Goal: Task Accomplishment & Management: Manage account settings

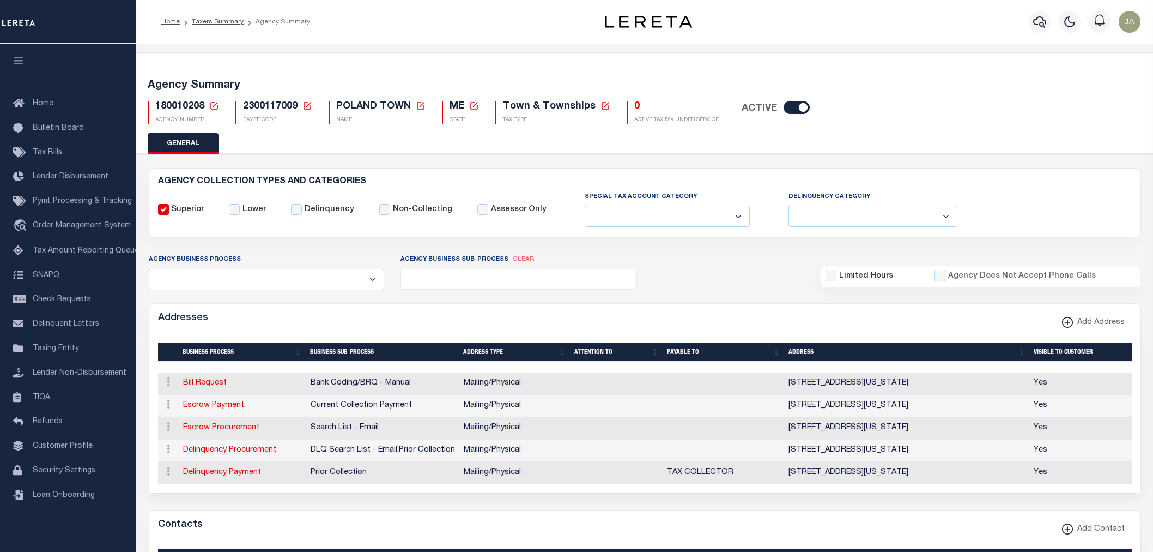
select select
click at [195, 20] on link "Taxers Summary" at bounding box center [218, 22] width 52 height 7
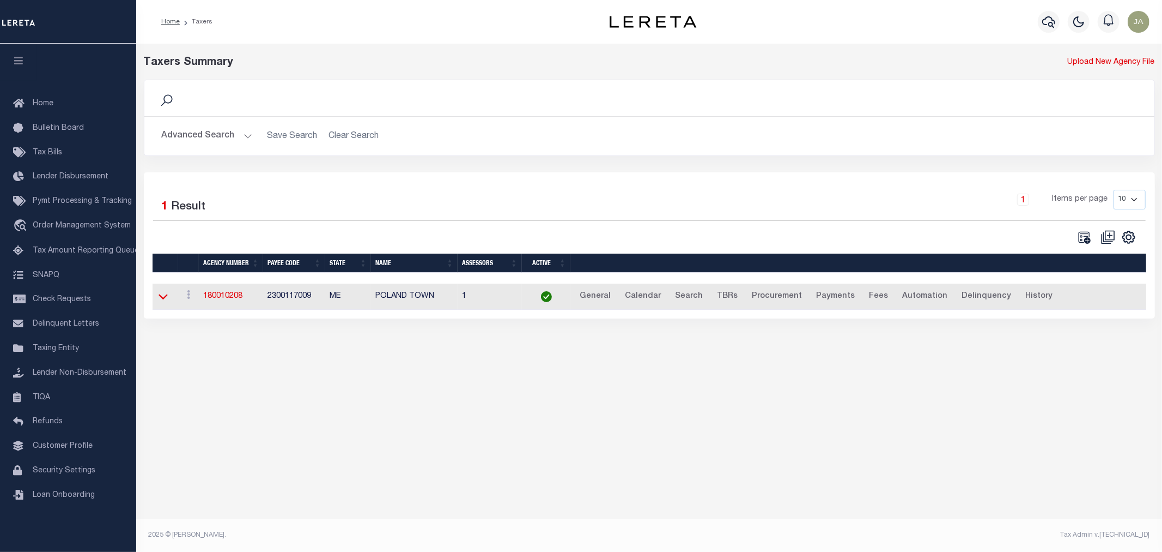
click at [165, 302] on icon at bounding box center [163, 295] width 9 height 11
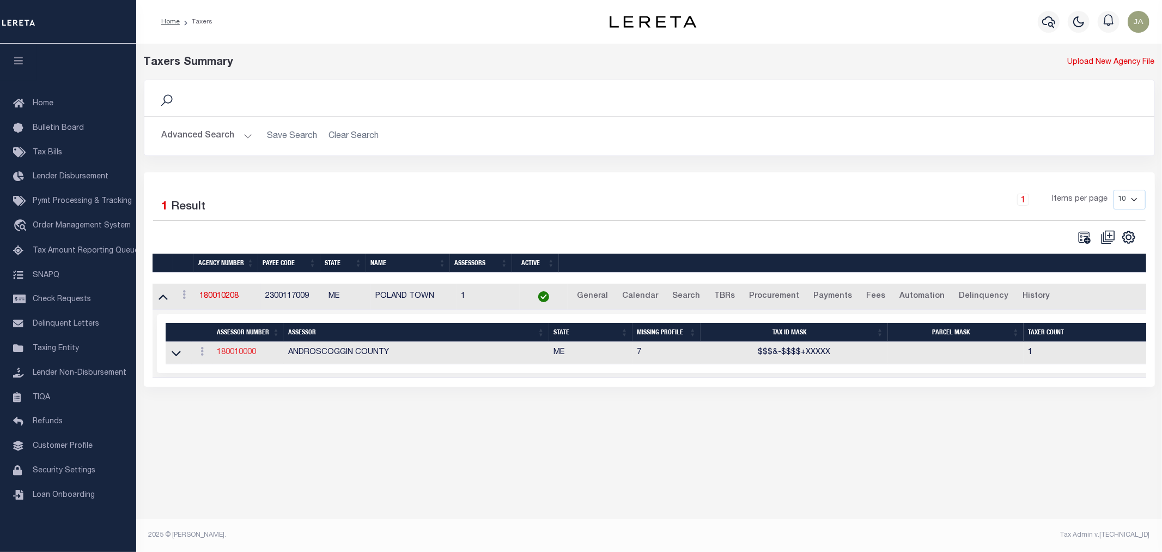
click at [222, 349] on link "180010000" at bounding box center [236, 352] width 39 height 8
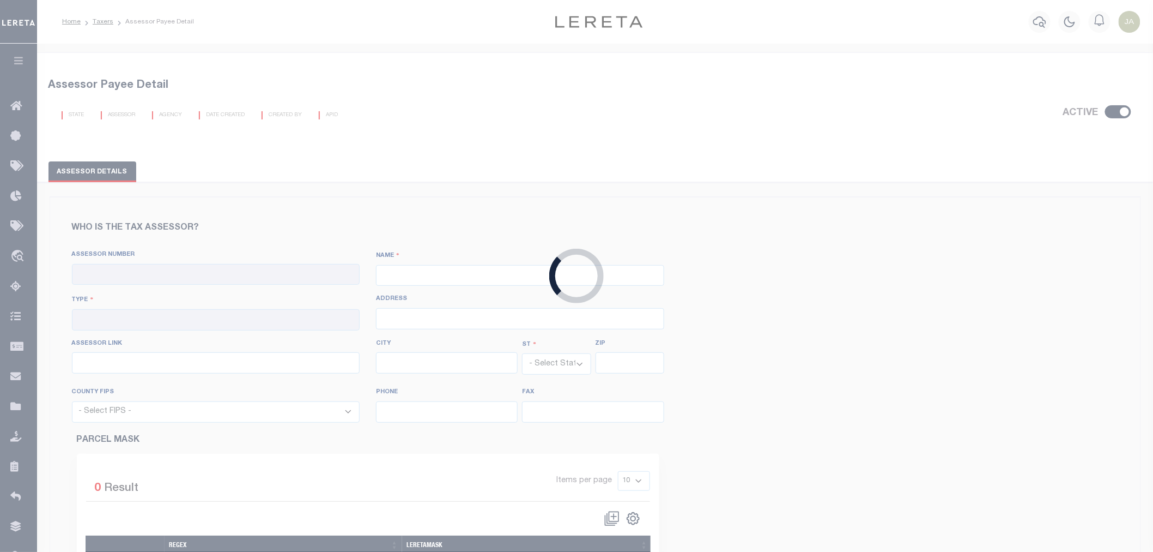
checkbox input "true"
type input "180010000"
type input "ANDROSCOGGIN COUNTY"
type input "00 - County"
select select "ME"
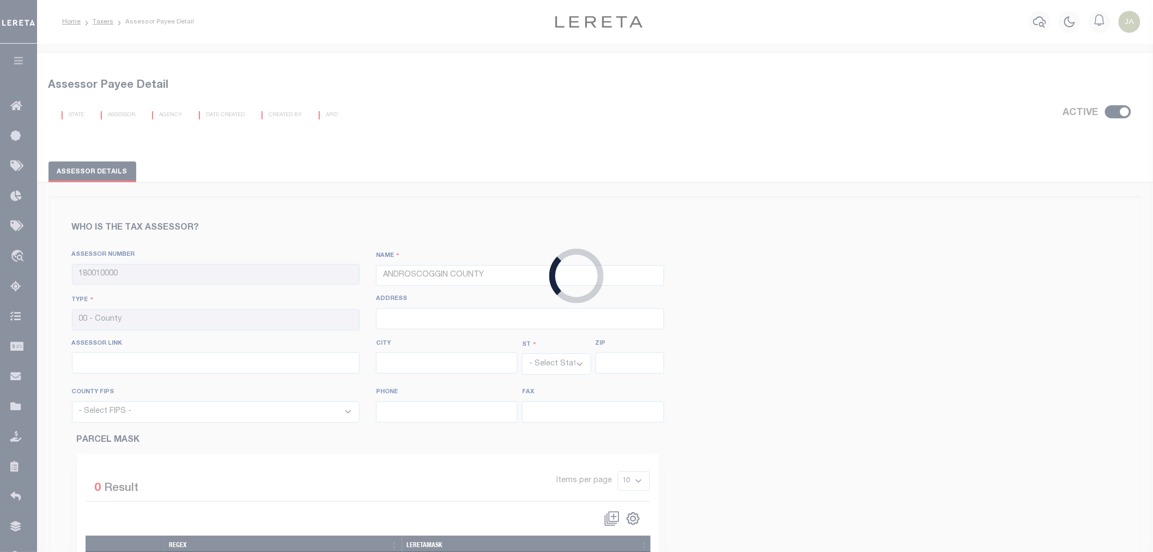
select select "23001"
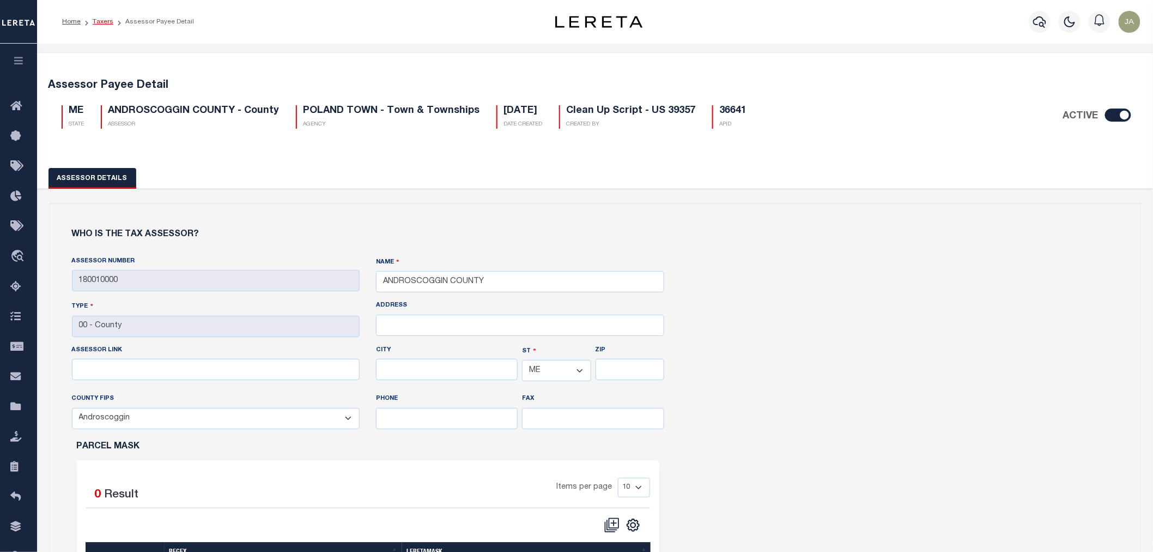
click at [105, 23] on link "Taxers" at bounding box center [103, 22] width 21 height 7
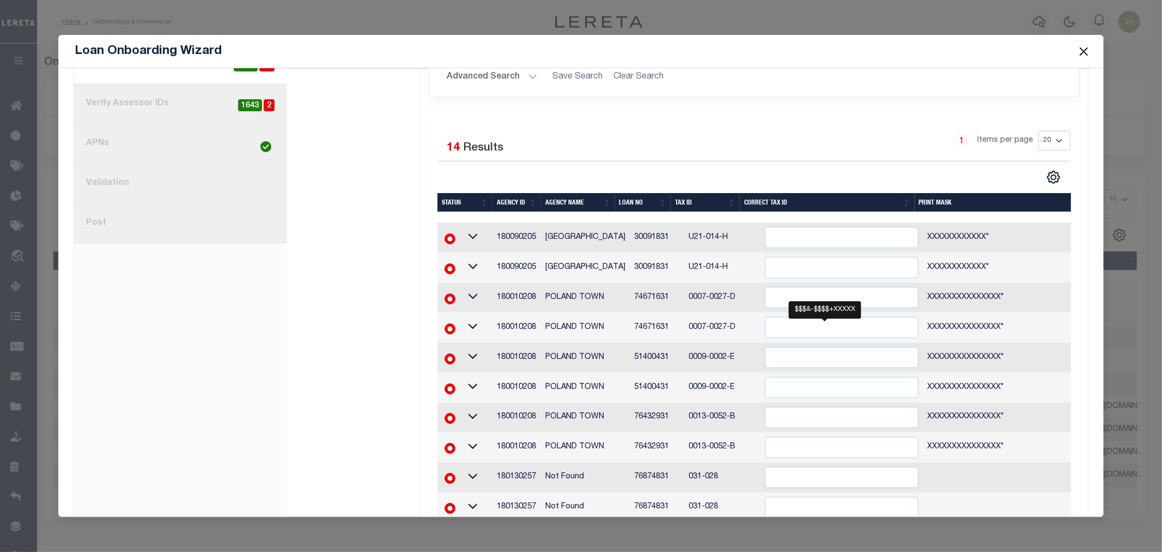
scroll to position [242, 0]
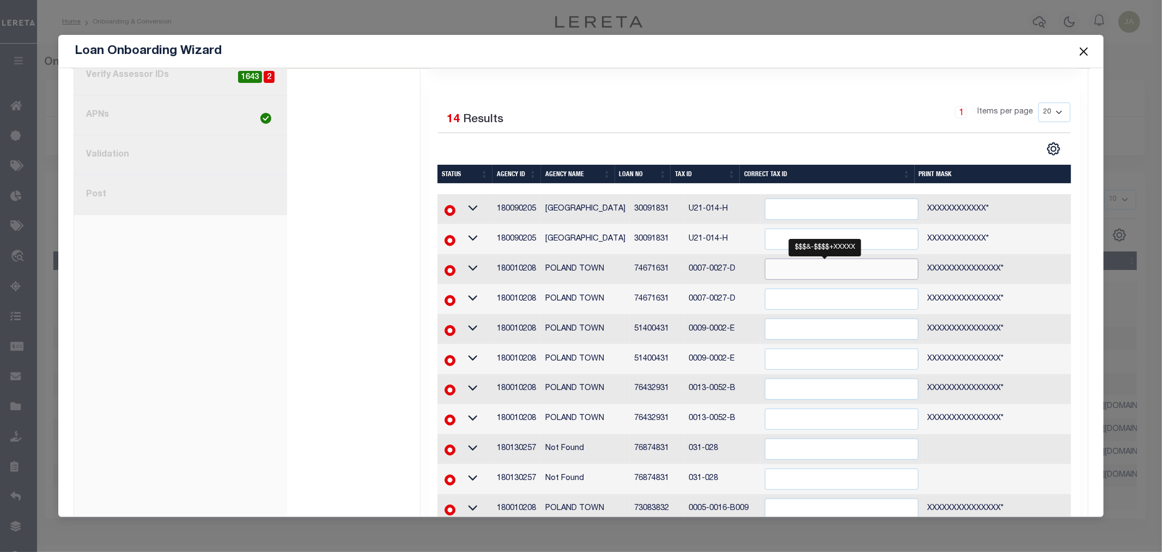
click at [812, 270] on input "" at bounding box center [842, 268] width 154 height 21
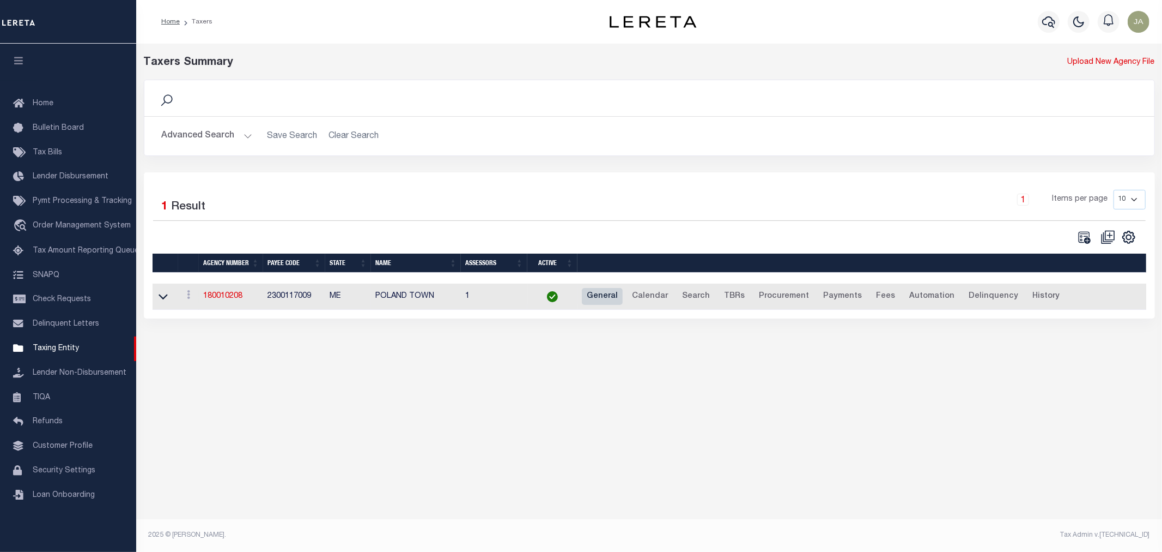
click at [595, 300] on link "General" at bounding box center [602, 296] width 41 height 17
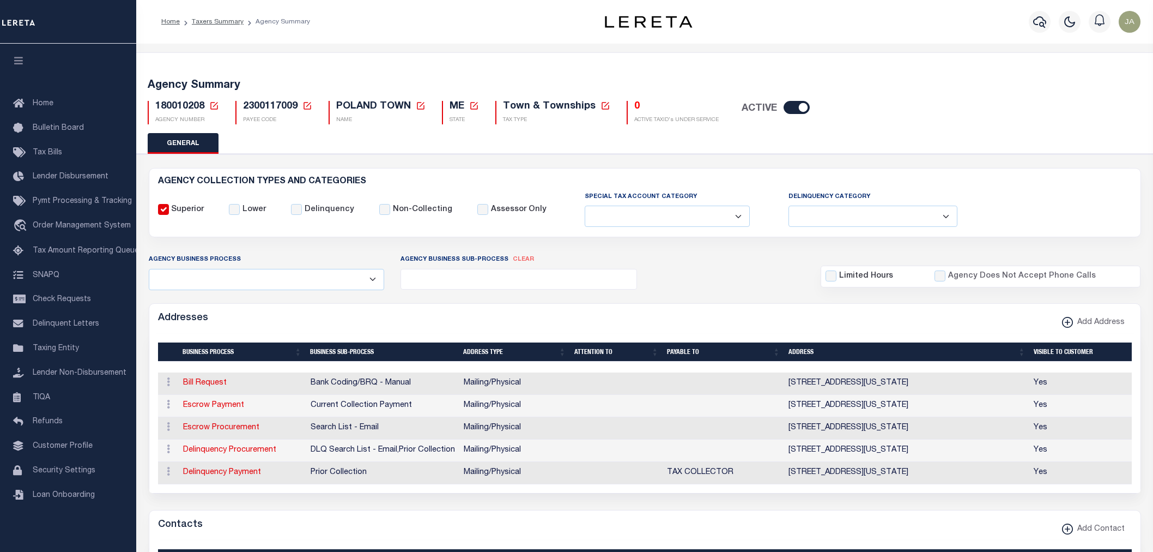
select select
click at [209, 19] on link "Taxers Summary" at bounding box center [218, 22] width 52 height 7
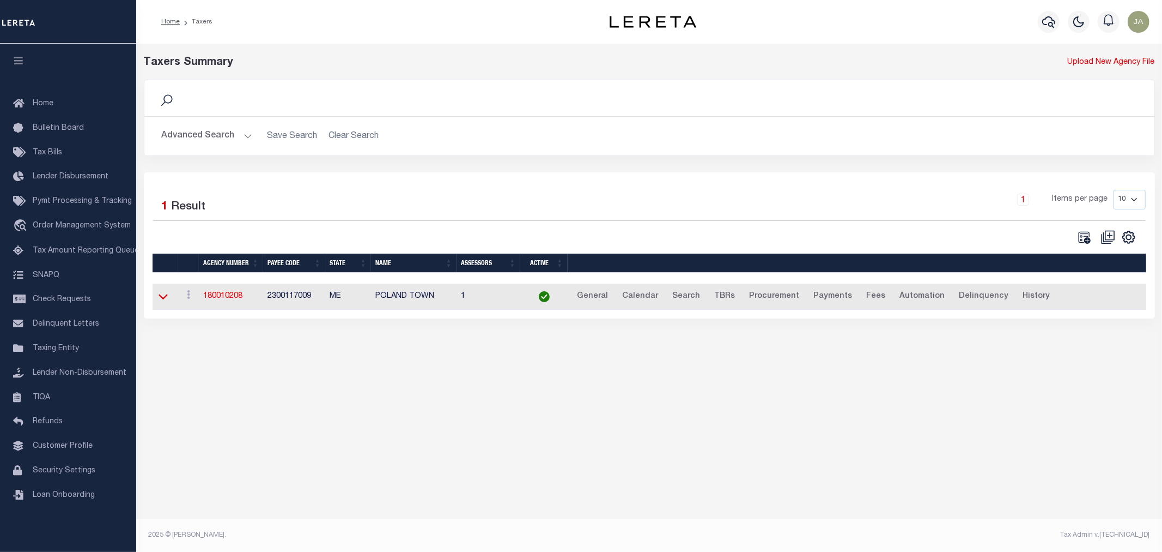
click at [165, 297] on icon at bounding box center [163, 295] width 9 height 11
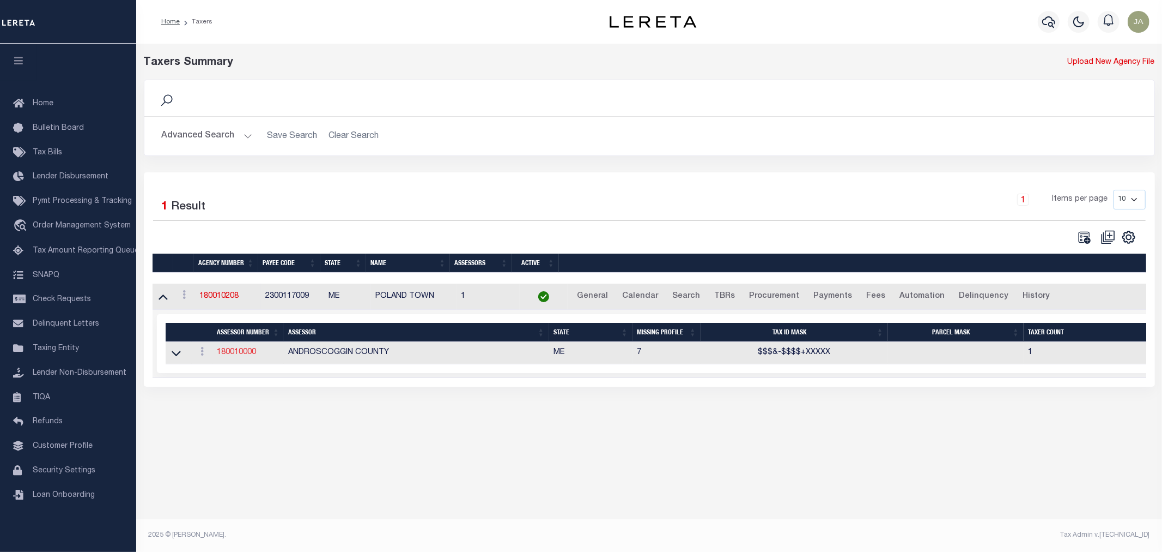
click at [233, 356] on link "180010000" at bounding box center [236, 352] width 39 height 8
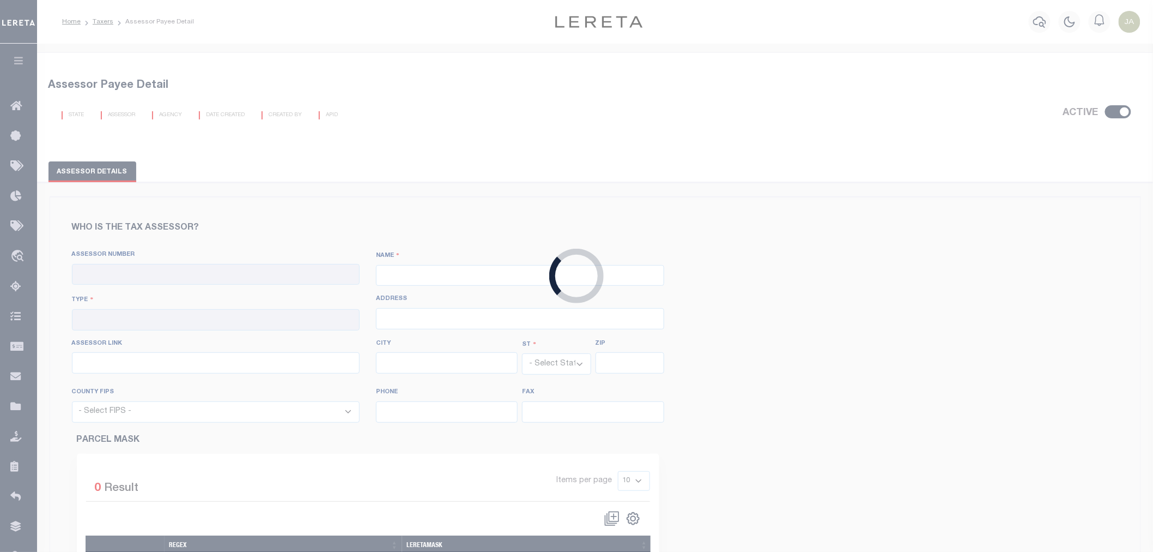
checkbox input "true"
type input "180010000"
type input "ANDROSCOGGIN COUNTY"
type input "00 - County"
select select "ME"
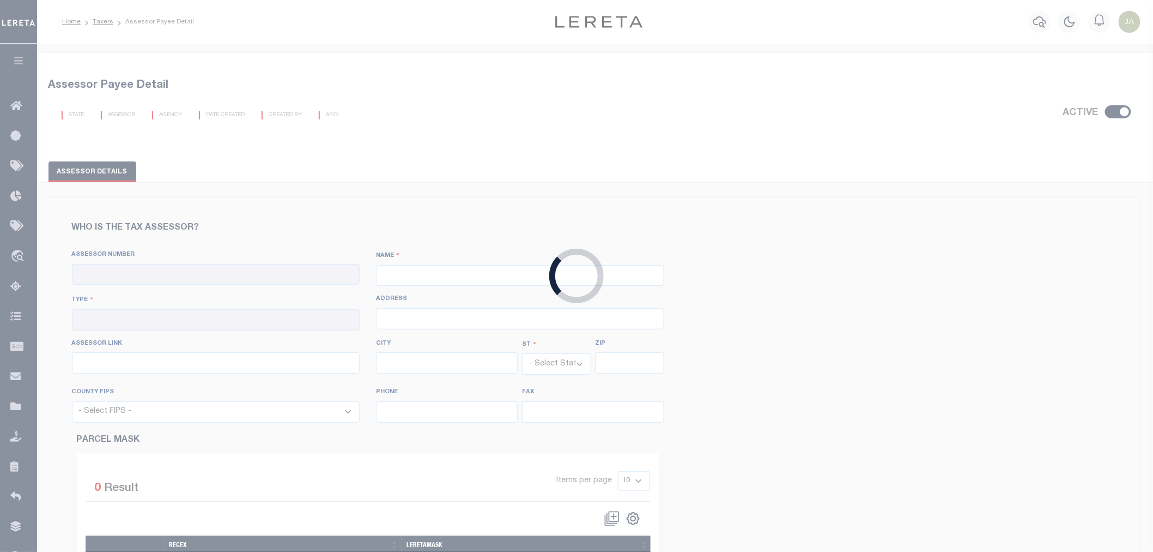
select select "23001"
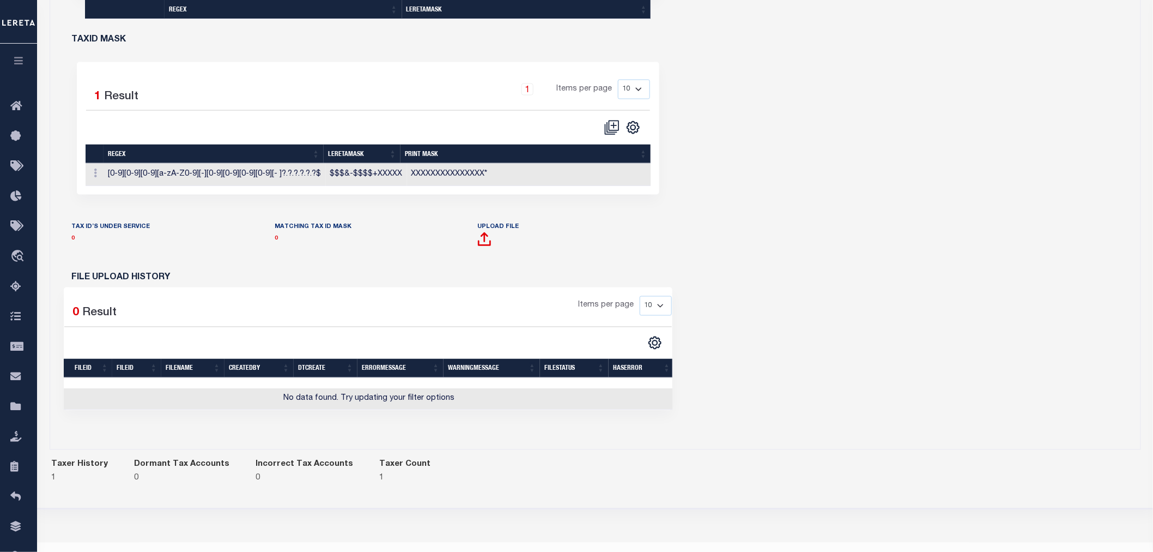
scroll to position [545, 0]
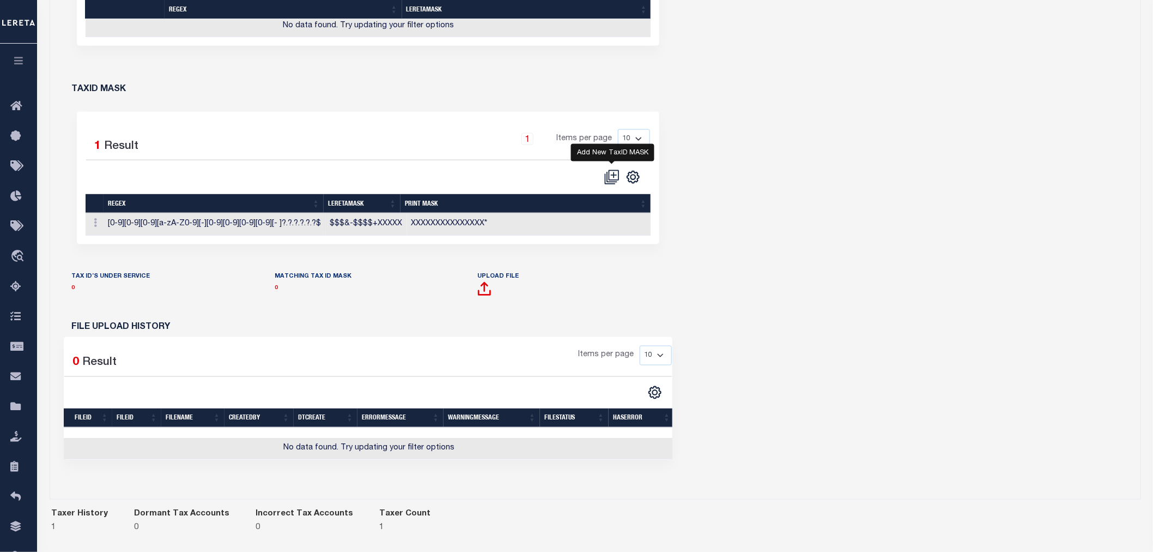
click at [615, 183] on icon "" at bounding box center [611, 176] width 15 height 15
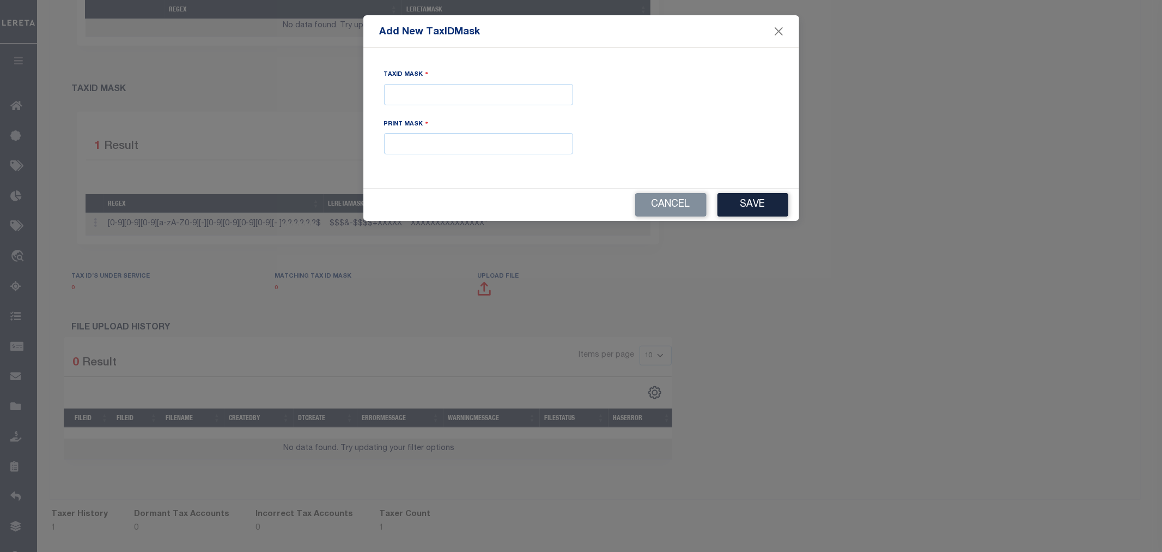
click at [420, 82] on div "TaxID Mask" at bounding box center [478, 87] width 189 height 36
click at [423, 90] on input "Tax ID Mask" at bounding box center [478, 94] width 189 height 21
type input "$$$&-$$$$+XXXXXXXX"
click at [442, 150] on input "text" at bounding box center [478, 143] width 189 height 21
type input "XXXXXXXXXXXXXXXXXX*"
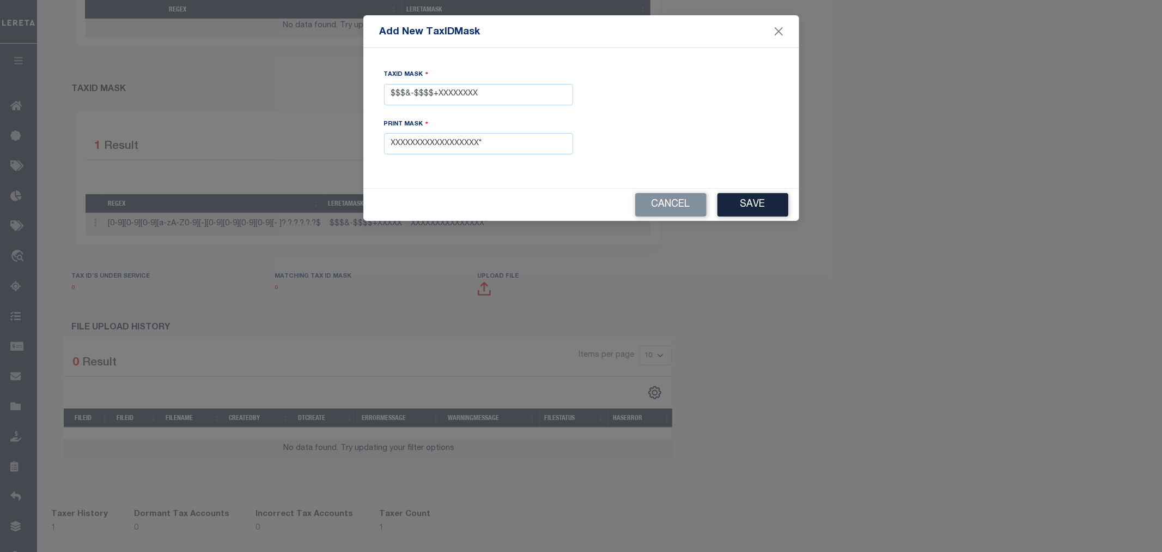
click at [763, 202] on button "Save" at bounding box center [753, 204] width 71 height 23
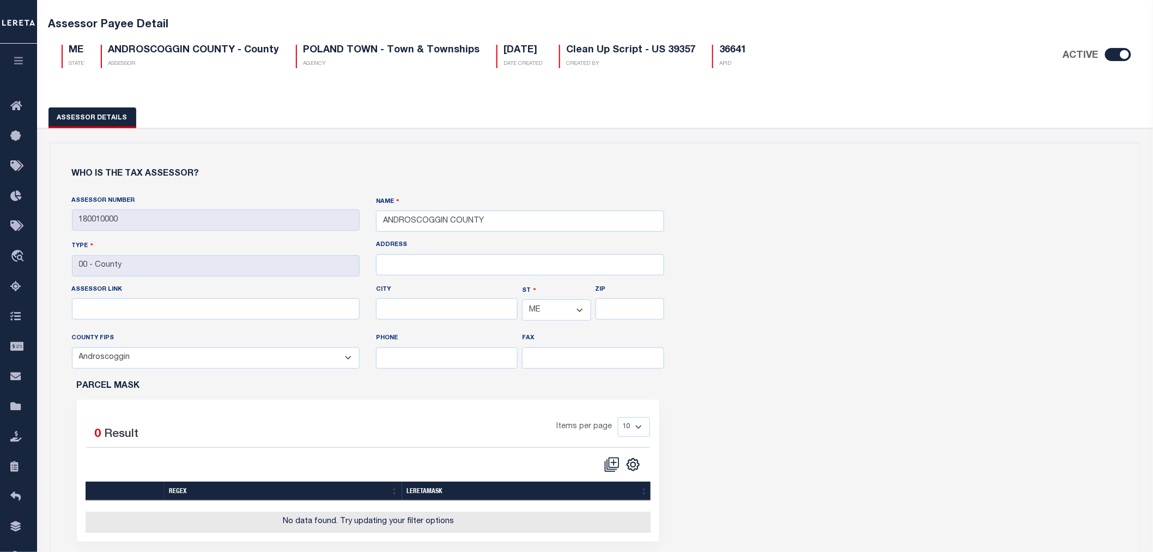
scroll to position [0, 0]
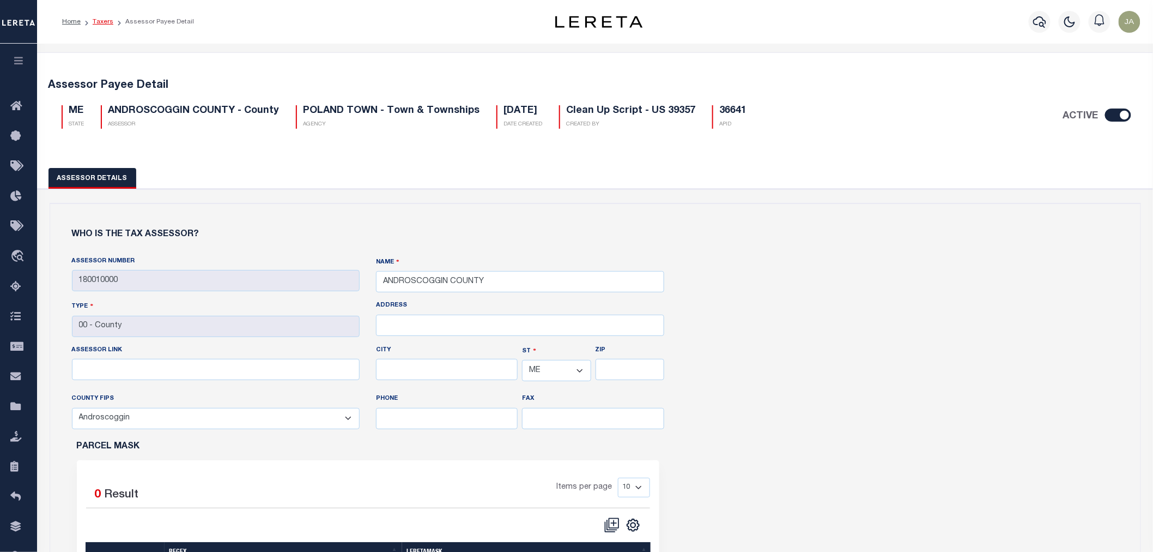
click at [101, 23] on link "Taxers" at bounding box center [103, 22] width 21 height 7
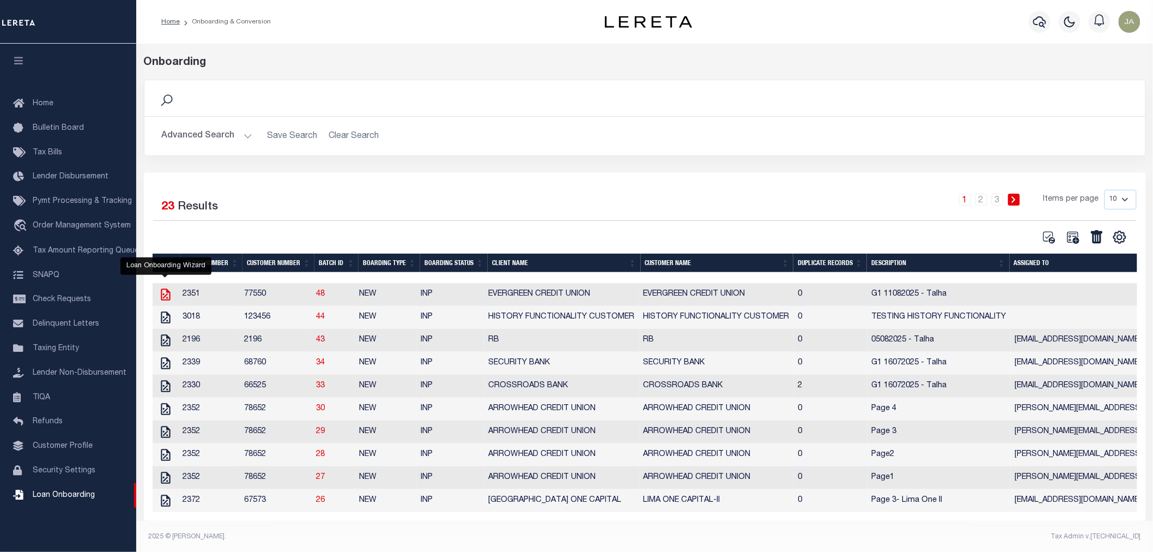
click at [162, 297] on icon "" at bounding box center [166, 294] width 14 height 14
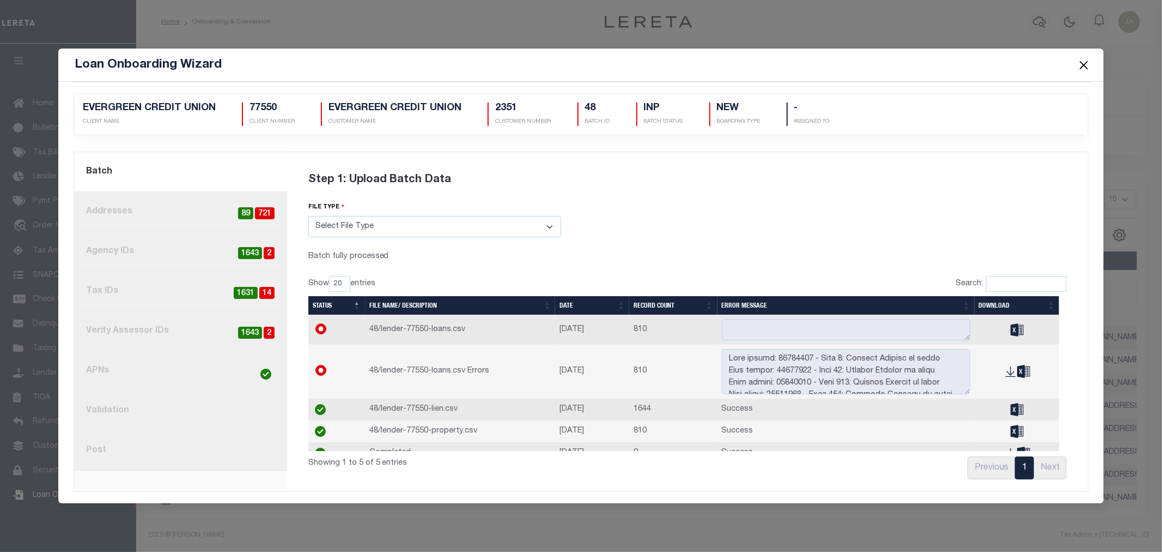
click at [255, 282] on link "4. Tax IDs 14 1631" at bounding box center [180, 291] width 213 height 40
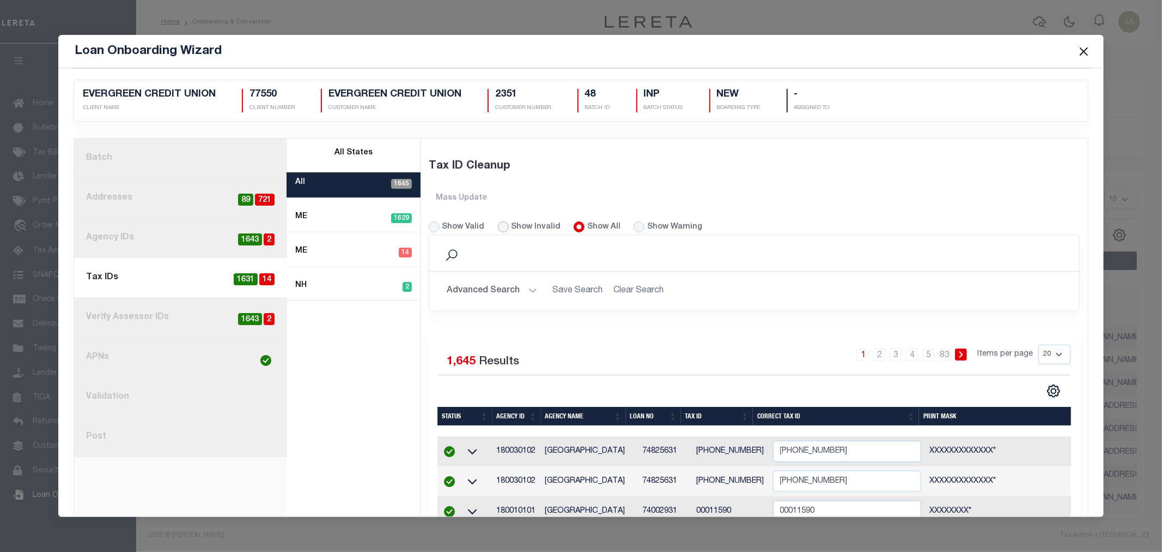
click at [499, 226] on input "Show Invalid" at bounding box center [503, 226] width 11 height 11
radio input "true"
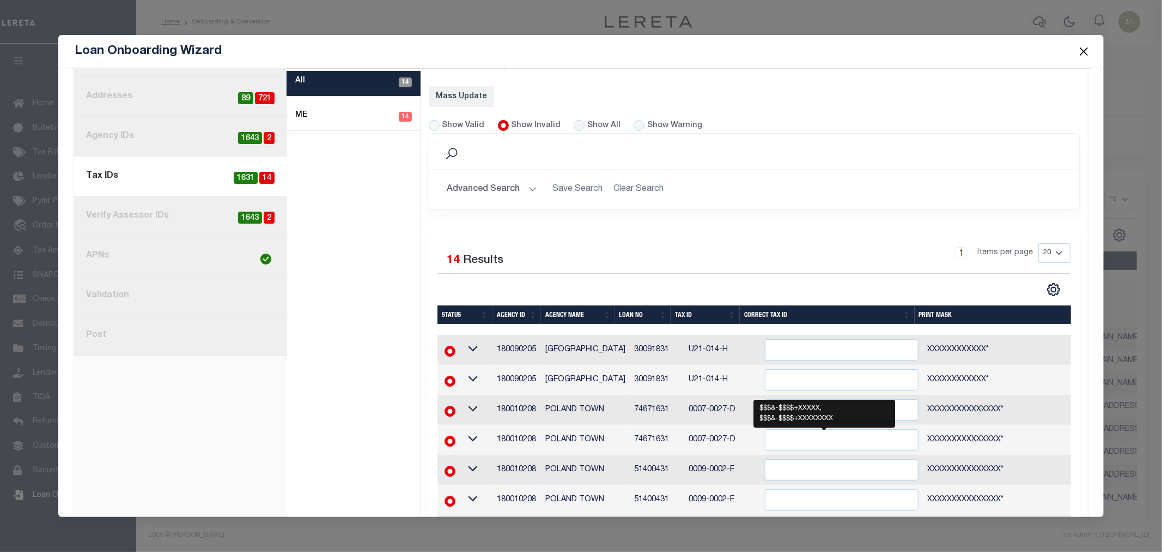
scroll to position [121, 0]
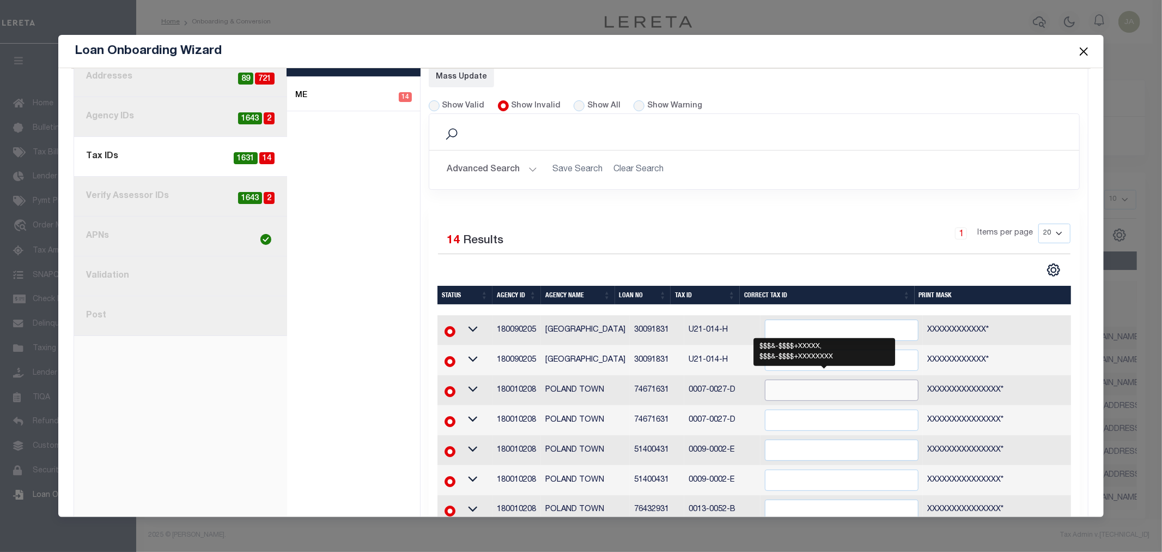
click at [793, 389] on input "" at bounding box center [842, 389] width 154 height 21
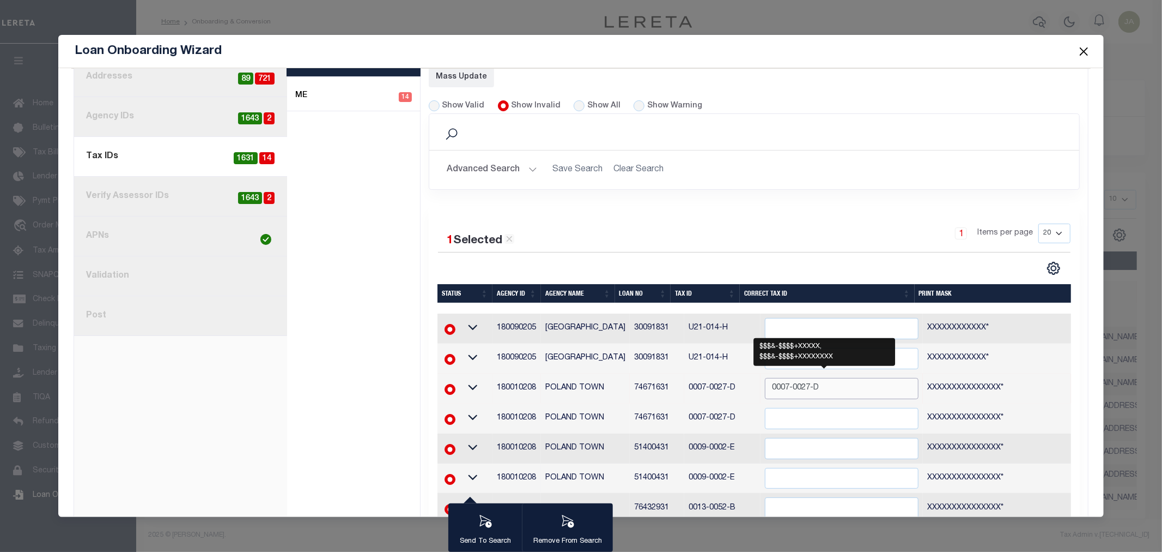
type input "0007-0027-D"
click at [803, 465] on td at bounding box center [842, 478] width 162 height 30
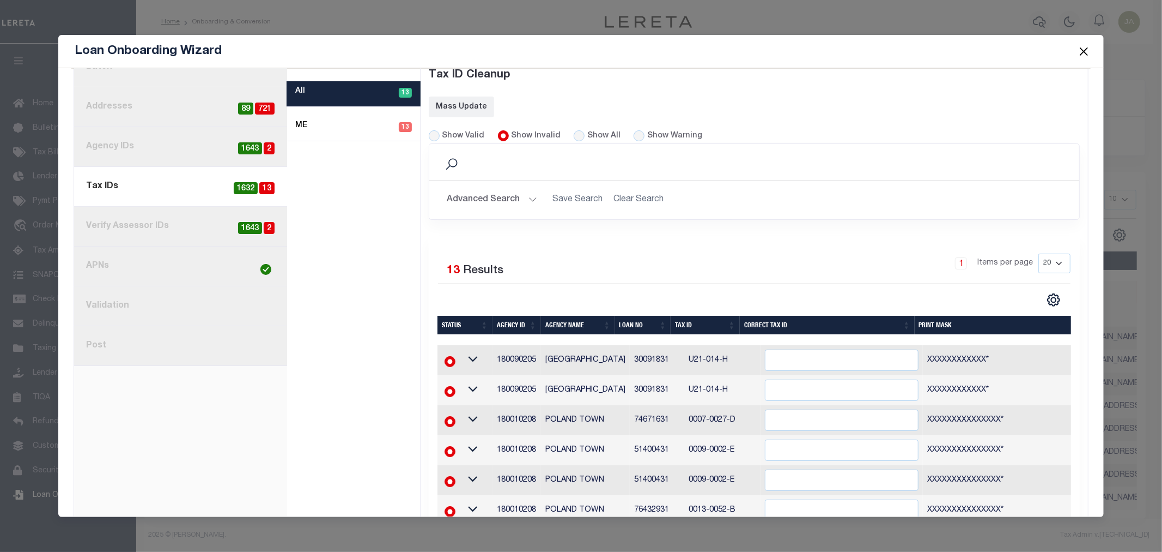
scroll to position [181, 0]
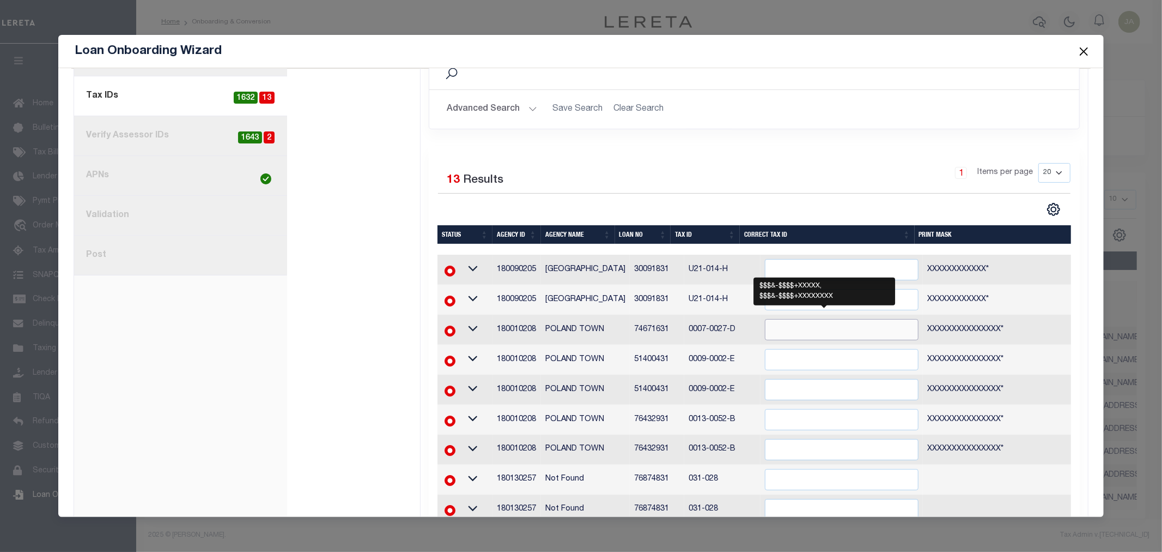
click at [766, 331] on input "" at bounding box center [842, 329] width 154 height 21
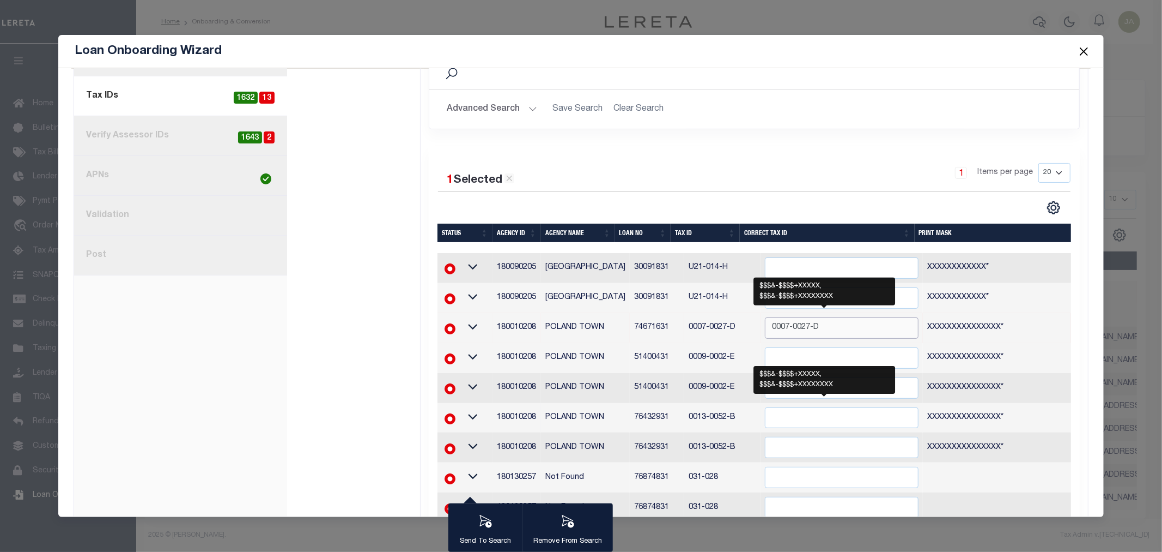
type input "0007-0027-D"
click at [767, 409] on input "" at bounding box center [842, 417] width 154 height 21
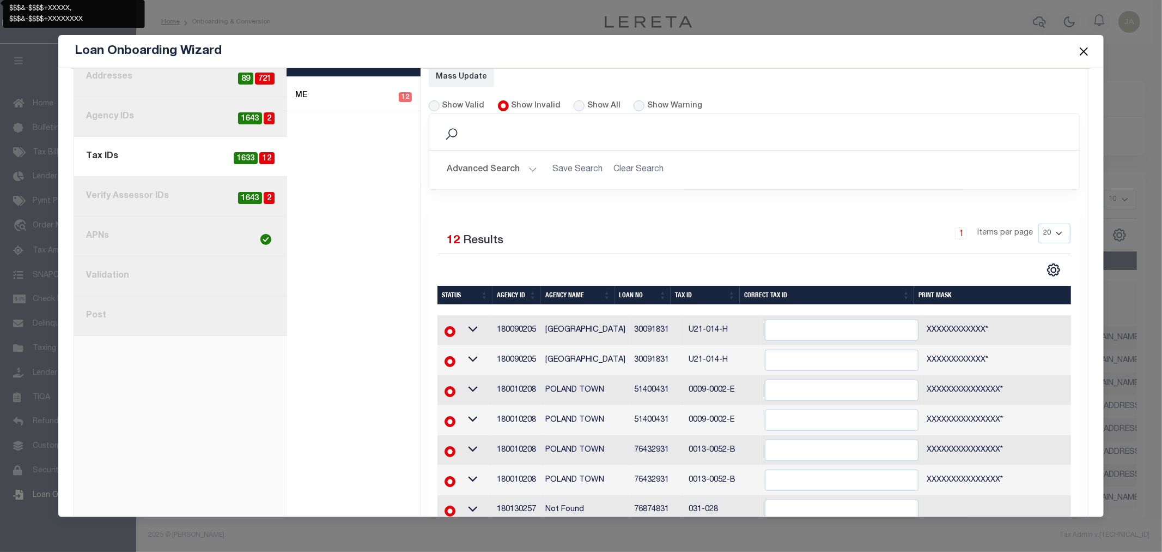
scroll to position [242, 0]
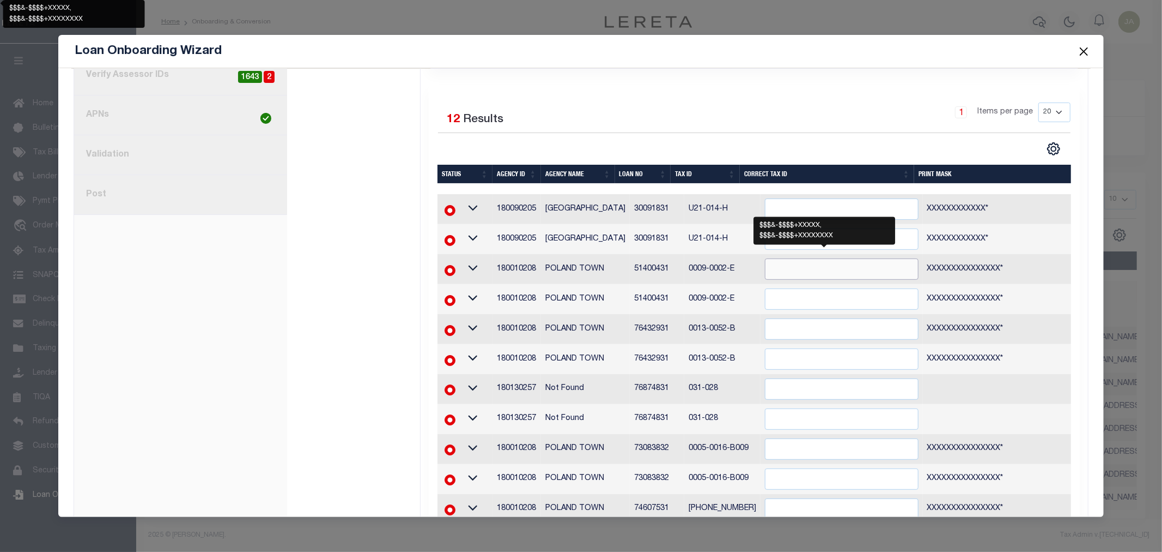
click at [784, 266] on input "" at bounding box center [842, 268] width 154 height 21
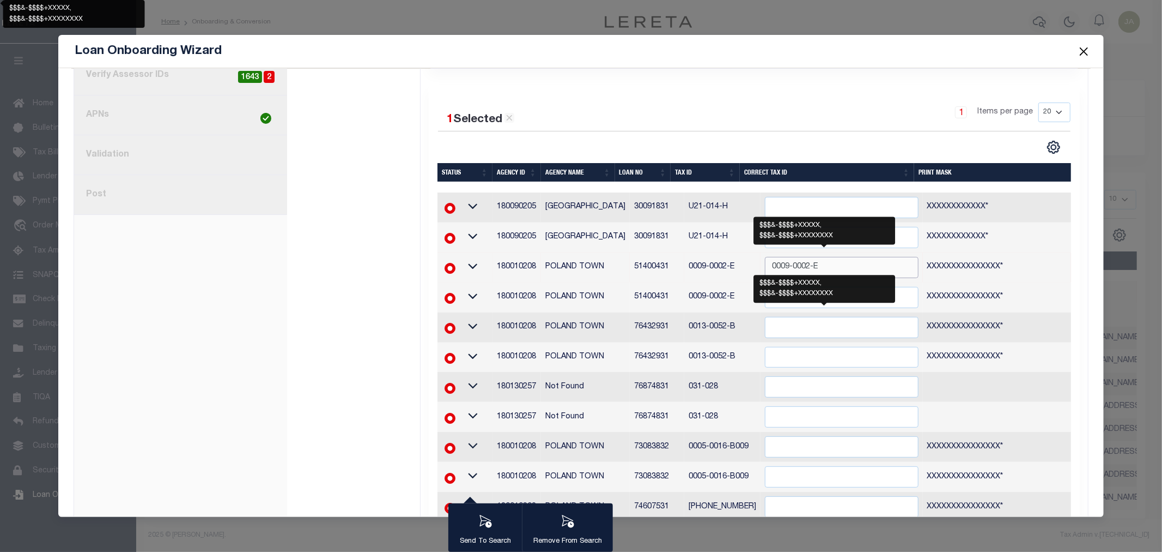
type input "0009-0002-E"
click at [794, 336] on input "" at bounding box center [842, 327] width 154 height 21
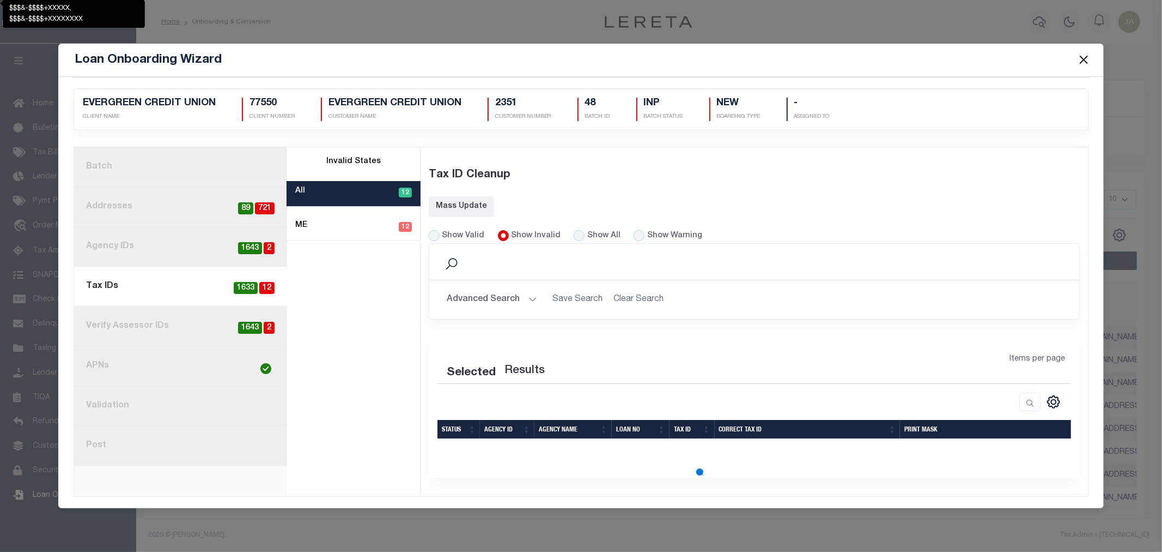
scroll to position [0, 0]
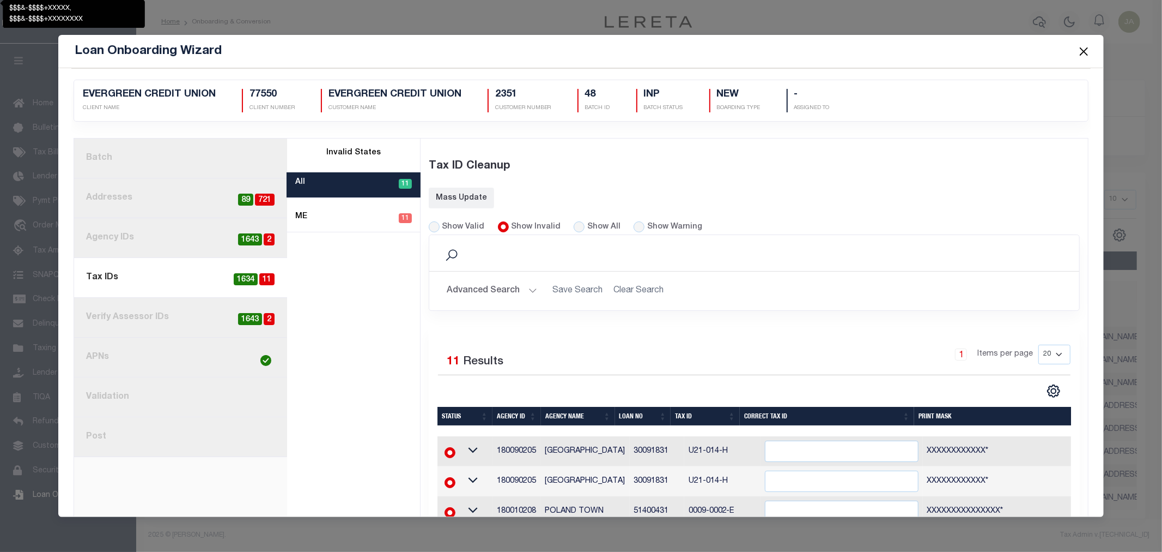
click at [266, 277] on span "11" at bounding box center [266, 279] width 15 height 13
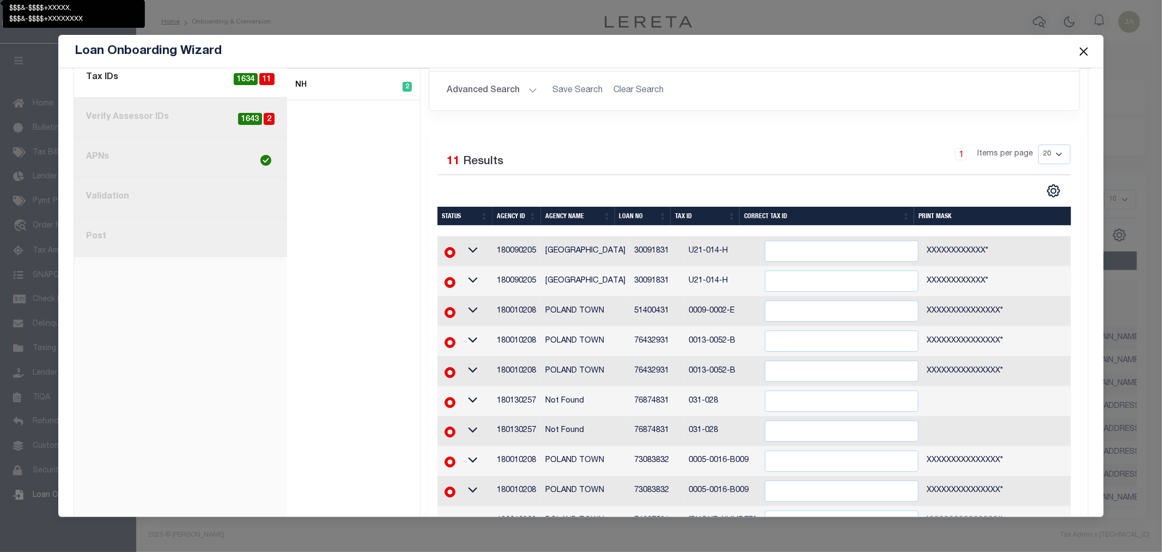
scroll to position [121, 0]
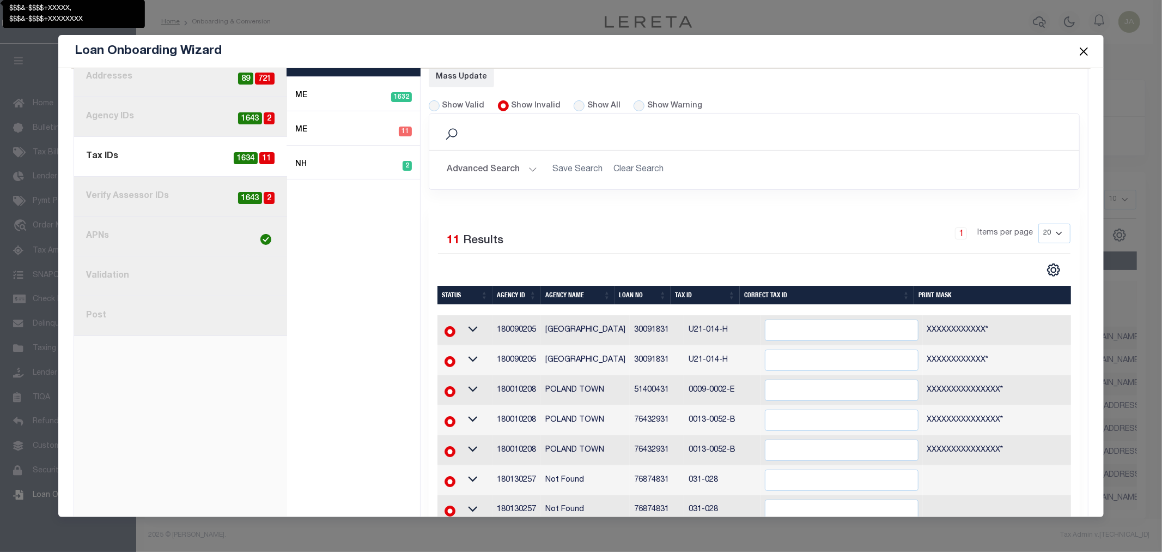
click at [253, 165] on link "current step: 4. Tax IDs 11 1634" at bounding box center [180, 157] width 213 height 40
radio input "true"
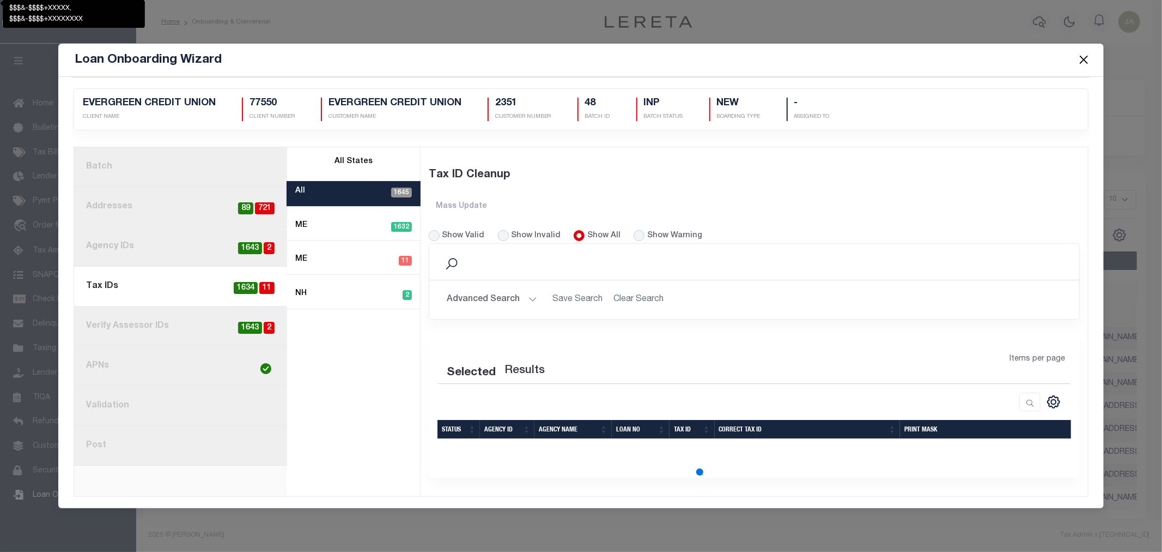
scroll to position [0, 0]
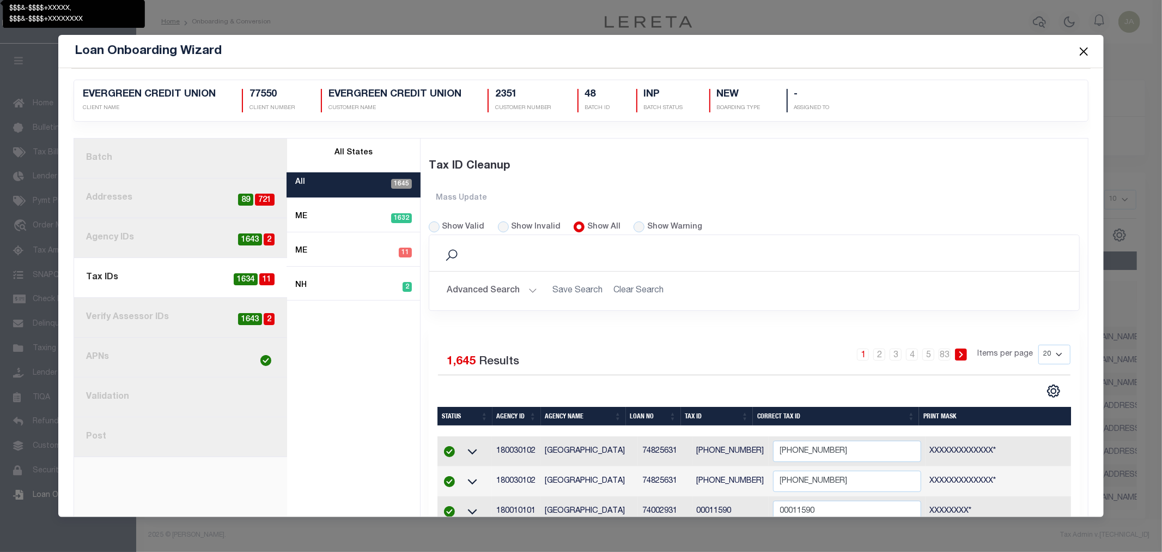
click at [1086, 53] on button "Close" at bounding box center [1084, 51] width 14 height 14
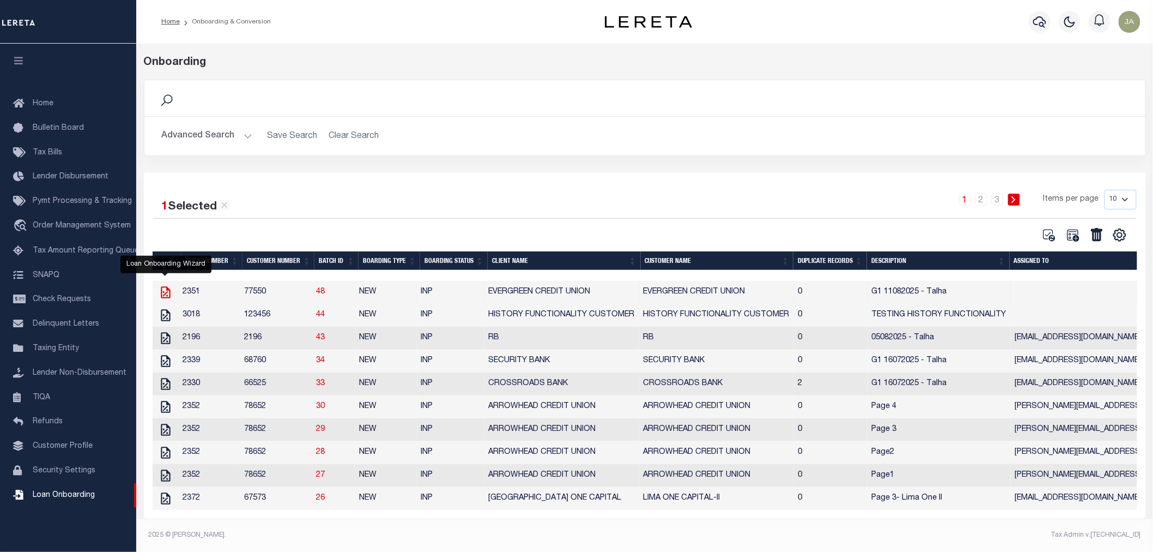
click at [167, 292] on icon "" at bounding box center [165, 292] width 9 height 12
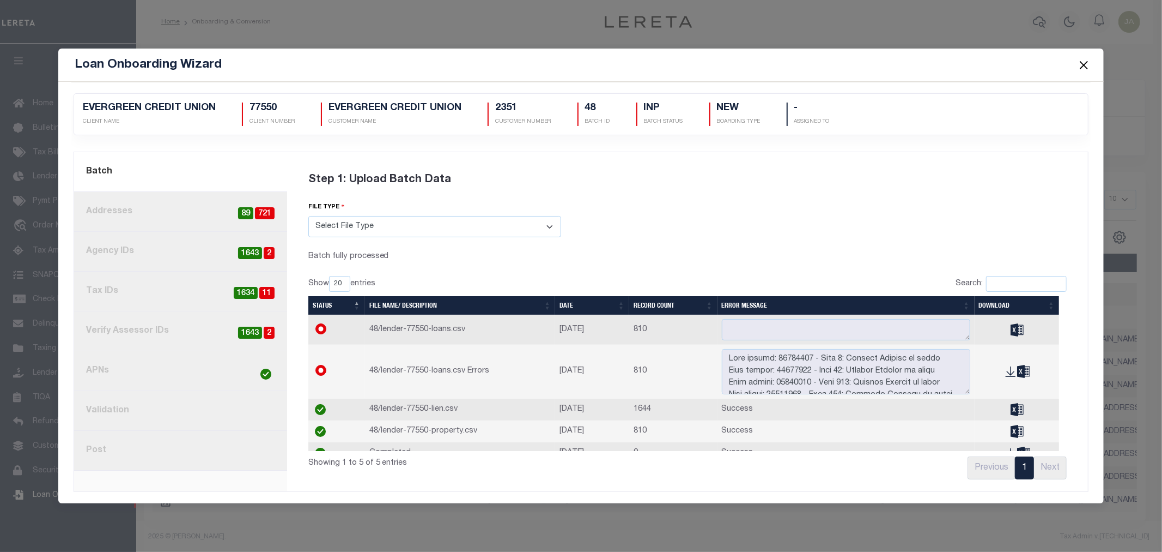
click at [269, 288] on span "11" at bounding box center [266, 293] width 15 height 13
radio input "true"
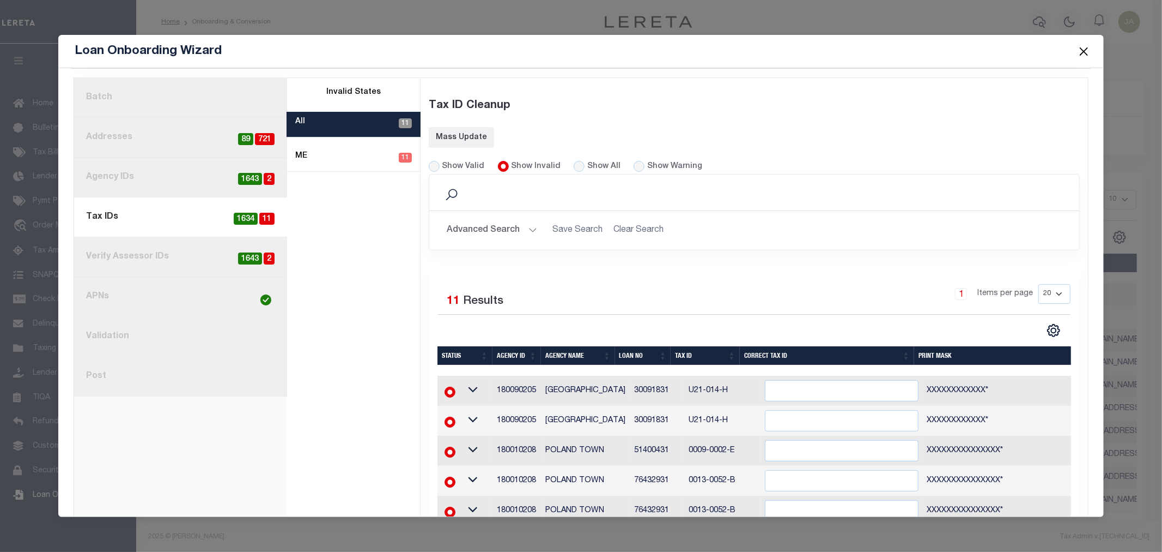
scroll to position [121, 0]
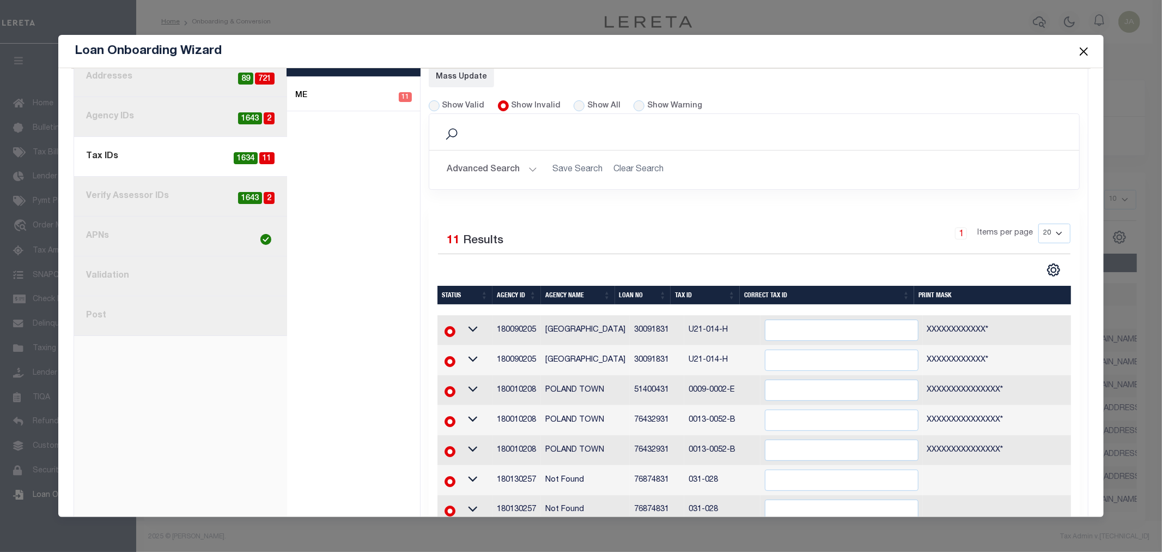
click at [268, 356] on div "1. Batch 2. Addresses 721 89 3. Agency IDs 2 1643 current step: 4. Tax IDs 11 1…" at bounding box center [180, 344] width 213 height 654
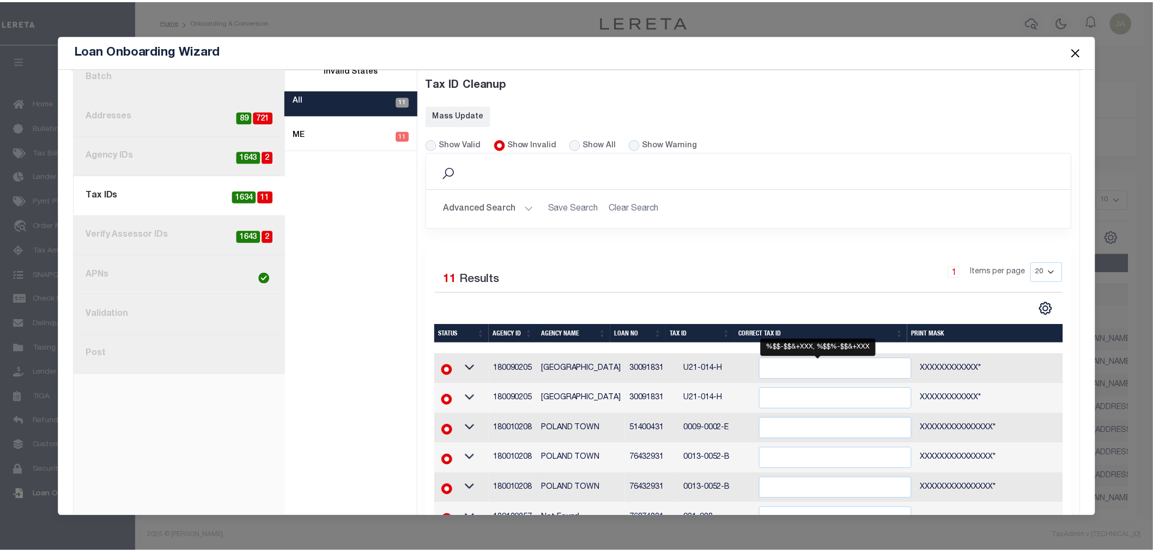
scroll to position [54, 0]
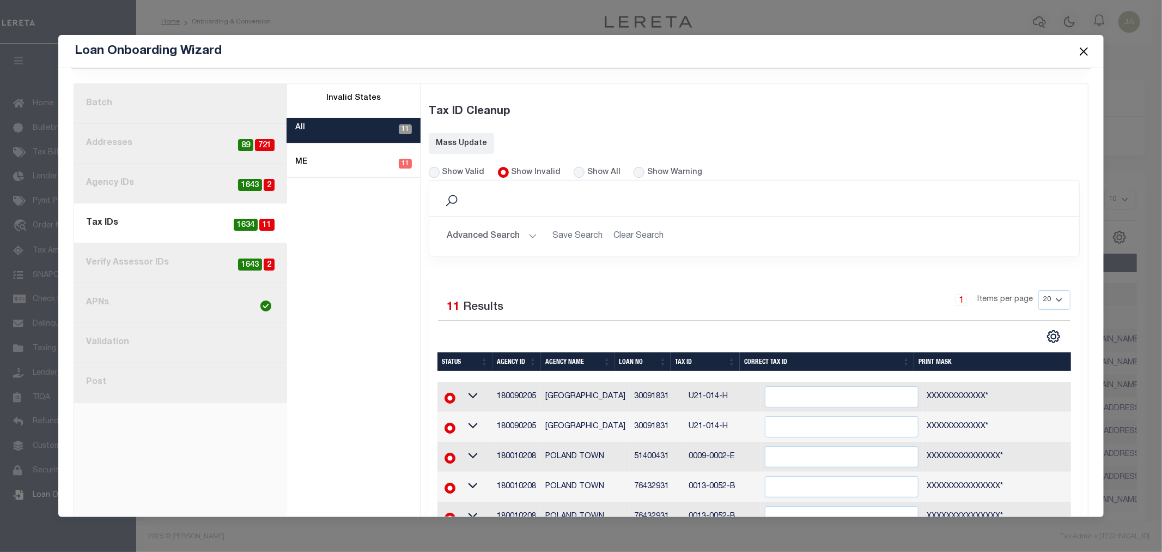
click at [1084, 47] on button "Close" at bounding box center [1084, 51] width 14 height 14
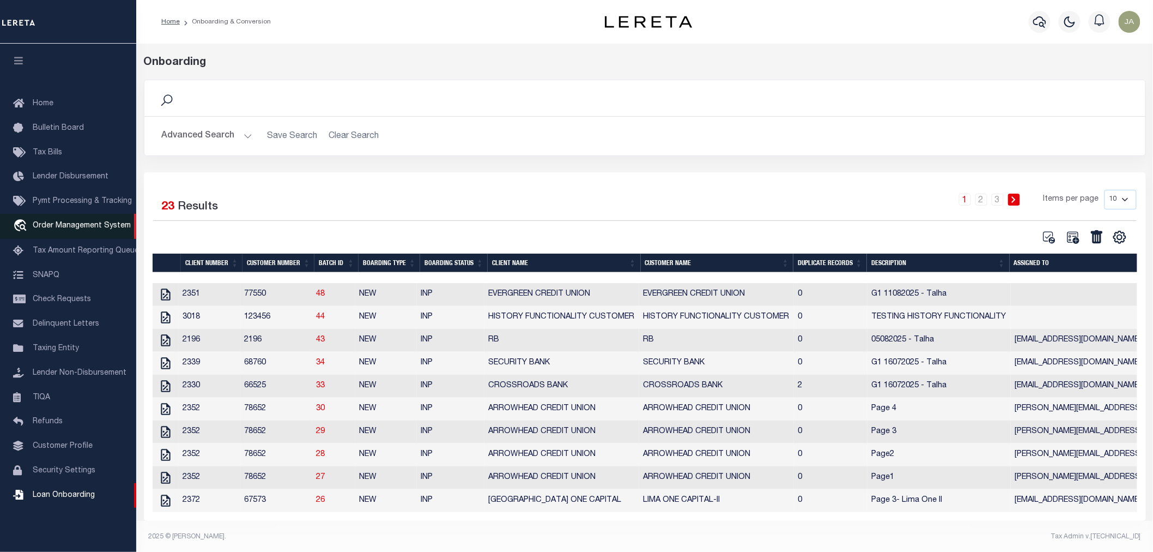
click at [53, 226] on span "Order Management System" at bounding box center [82, 226] width 98 height 8
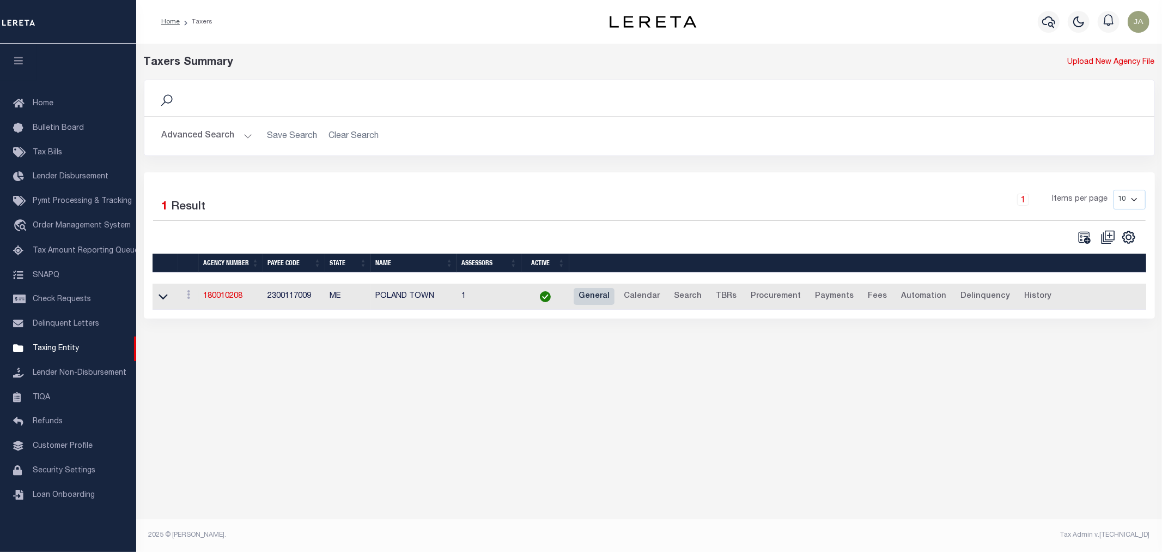
click at [595, 294] on link "General" at bounding box center [594, 296] width 41 height 17
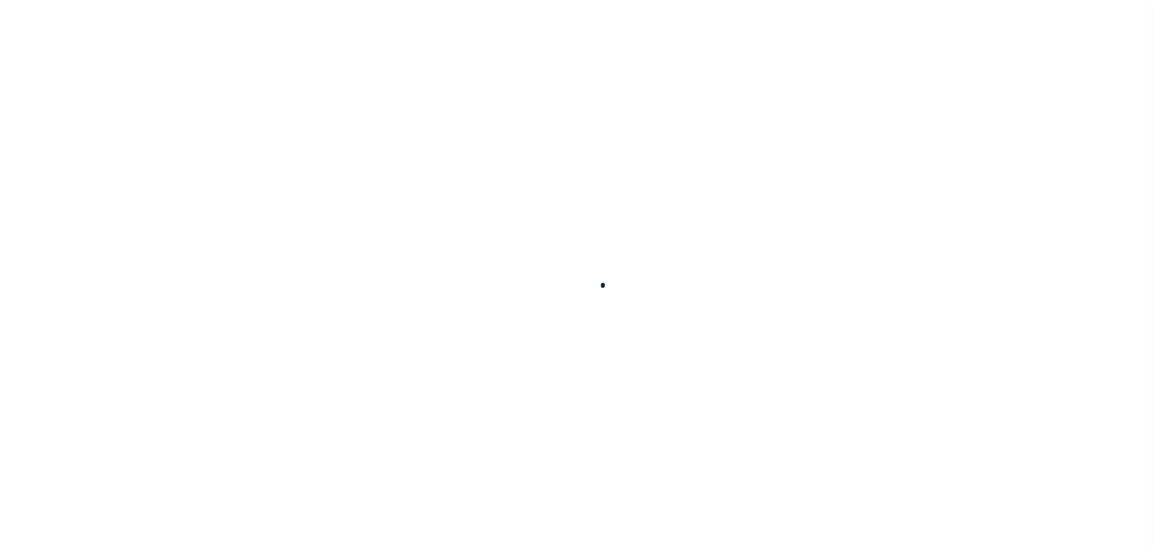
select select
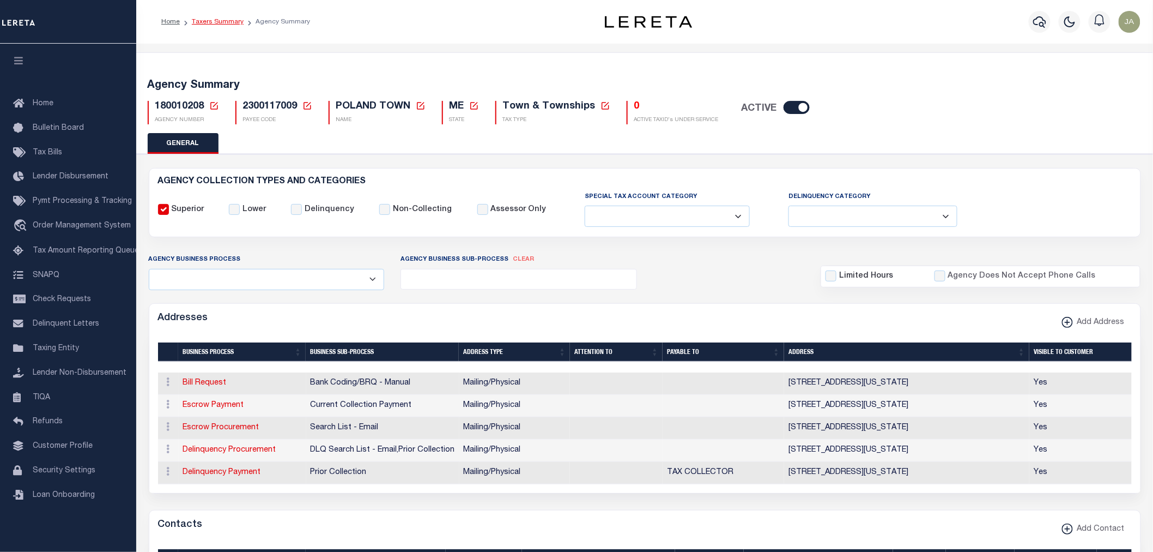
click at [225, 22] on link "Taxers Summary" at bounding box center [218, 22] width 52 height 7
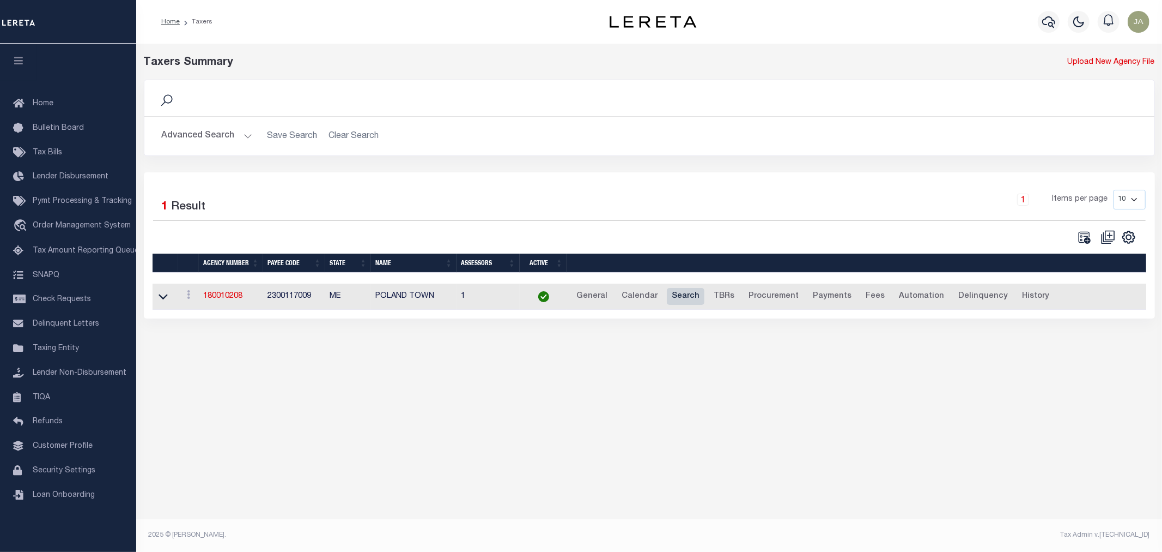
click at [672, 295] on link "Search" at bounding box center [686, 296] width 38 height 17
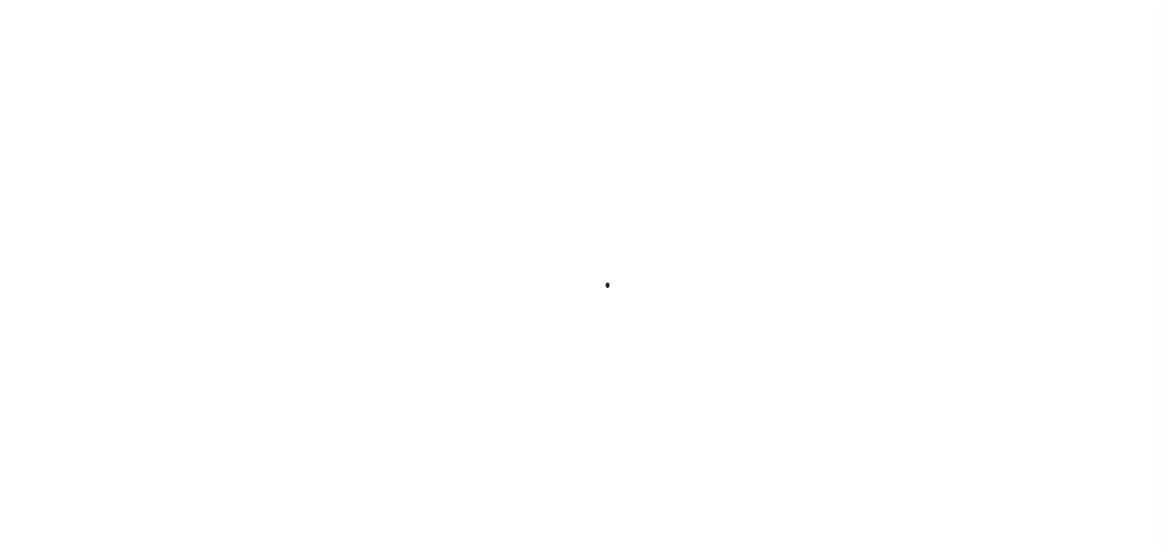
checkbox input "false"
type input "10000"
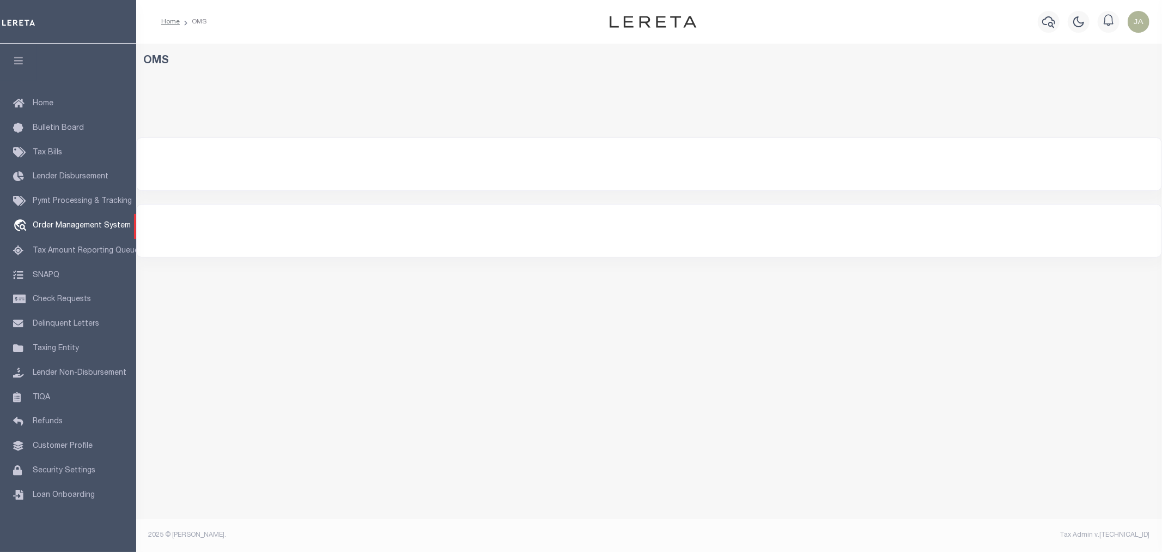
select select "200"
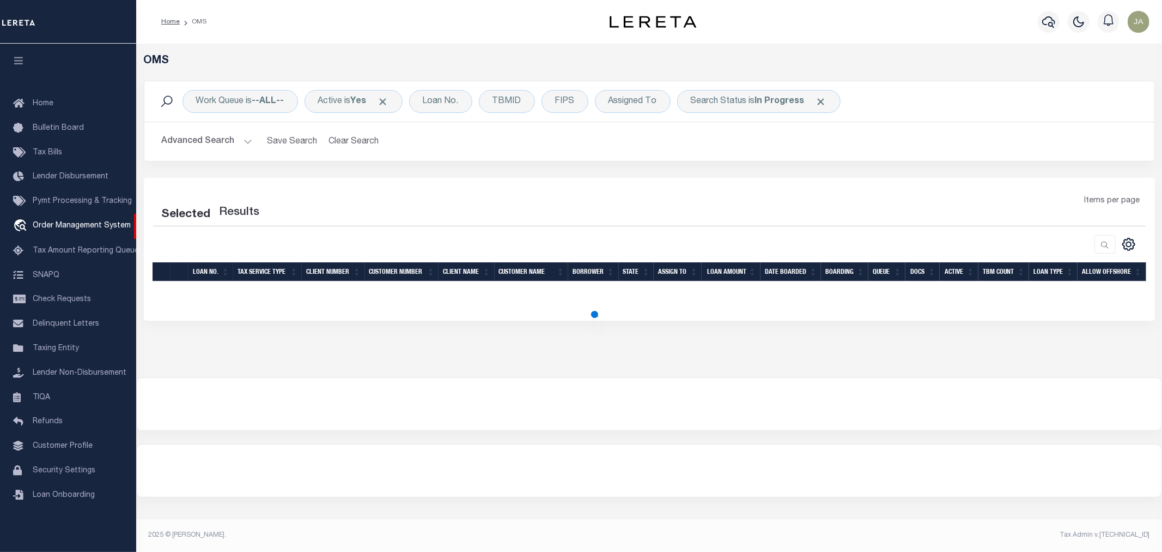
select select "200"
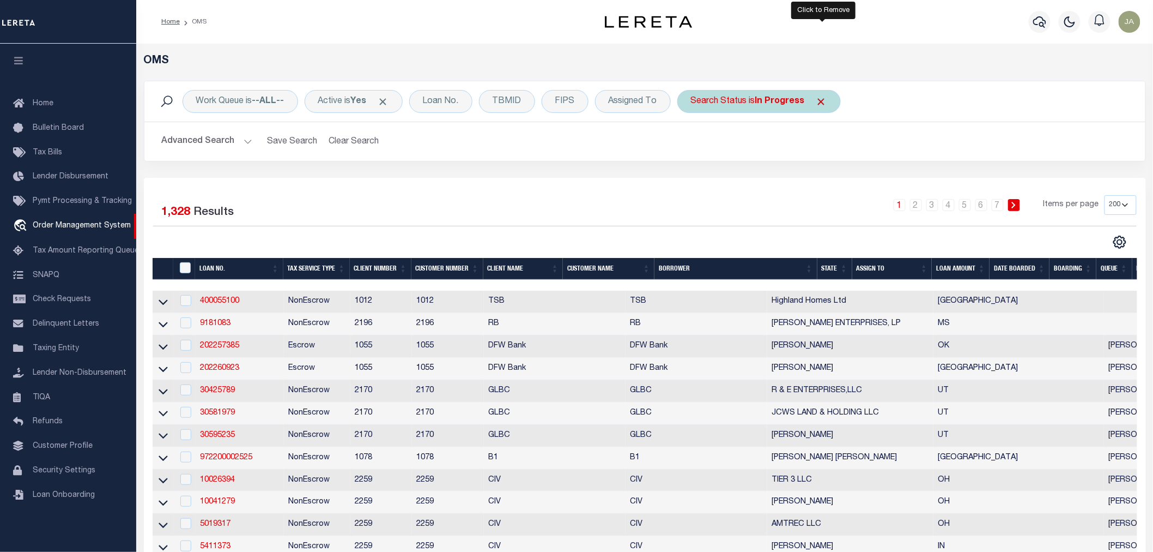
click at [824, 99] on span "Click to Remove" at bounding box center [821, 101] width 11 height 11
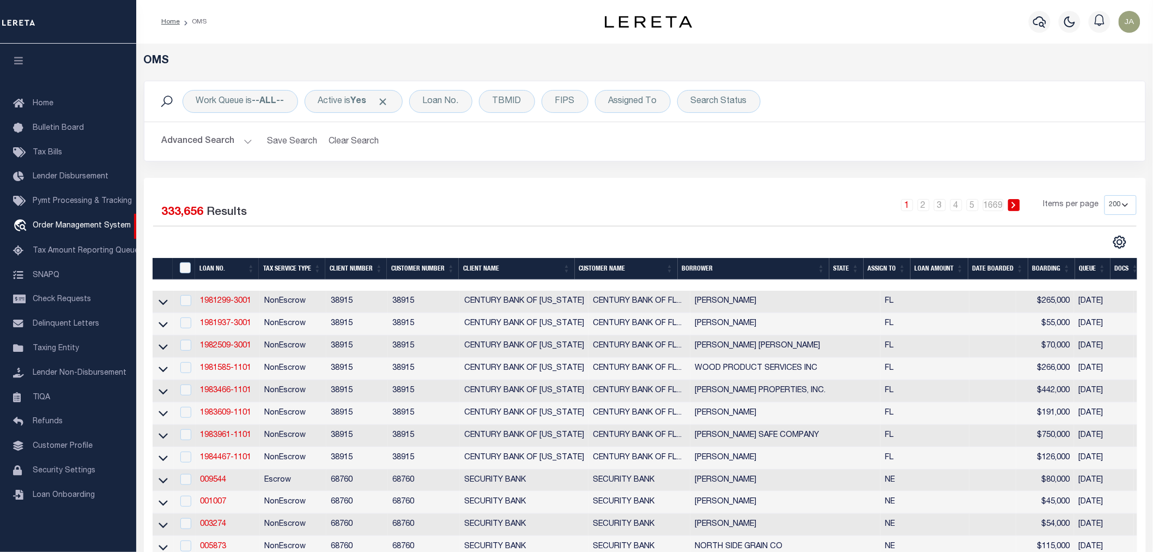
click at [245, 144] on button "Advanced Search" at bounding box center [207, 141] width 90 height 21
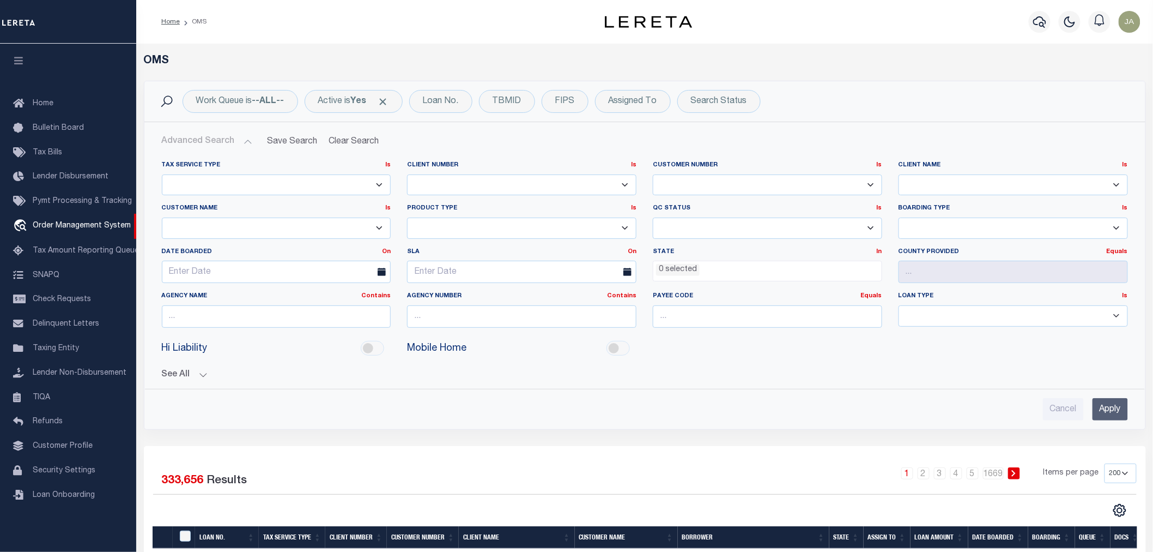
click at [695, 180] on select "0 100744 1011 1012 1013 1014 1019 1035 1042 1049 1052 1053 1055 1058 1061 1063 …" at bounding box center [767, 184] width 229 height 21
click at [696, 180] on select "0 100744 1011 1012 1013 1014 1019 1035 1042 1049 1052 1053 1055 1058 1061 1063 …" at bounding box center [767, 184] width 229 height 21
click at [699, 180] on select "0 100744 1011 1012 1013 1014 1019 1035 1042 1049 1052 1053 1055 1058 1061 1063 …" at bounding box center [767, 184] width 229 height 21
click at [919, 186] on select "AB ABL Accumatch - Refunds AF AFCU AFDLQBank AFDtrack ALB ALERUS FINANCIAL ALL …" at bounding box center [1013, 184] width 229 height 21
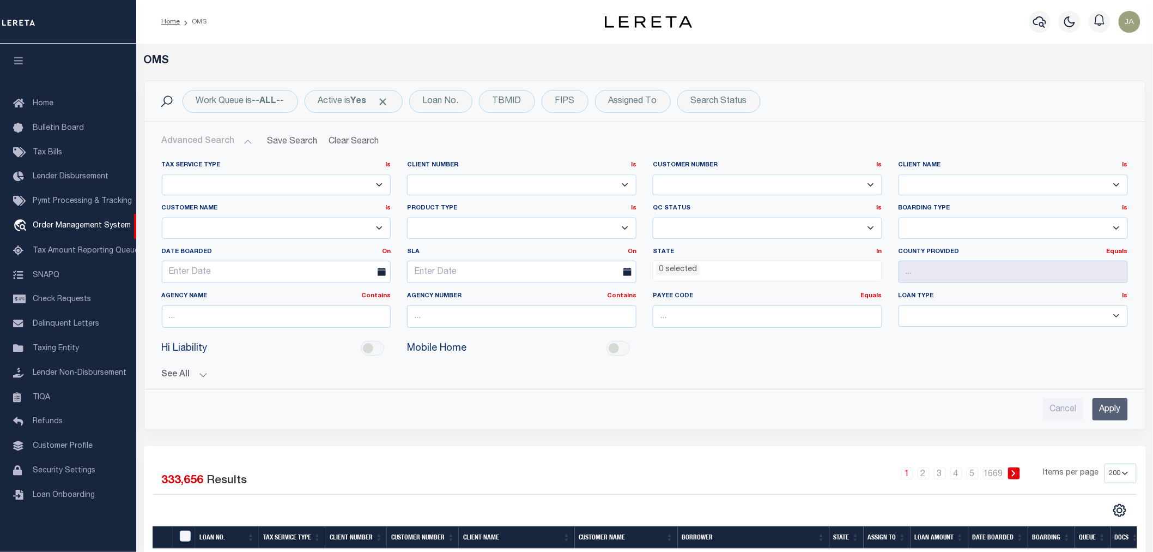
select select "LIMA ONE CAPITAL"
click at [1108, 405] on input "Apply" at bounding box center [1110, 409] width 35 height 22
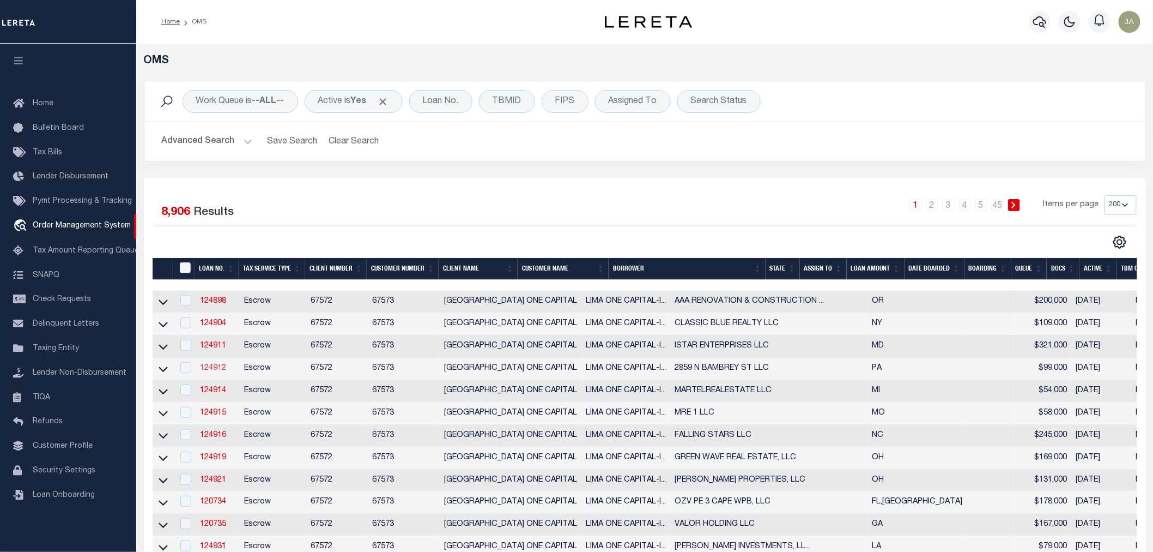
click at [211, 371] on link "124912" at bounding box center [213, 368] width 26 height 8
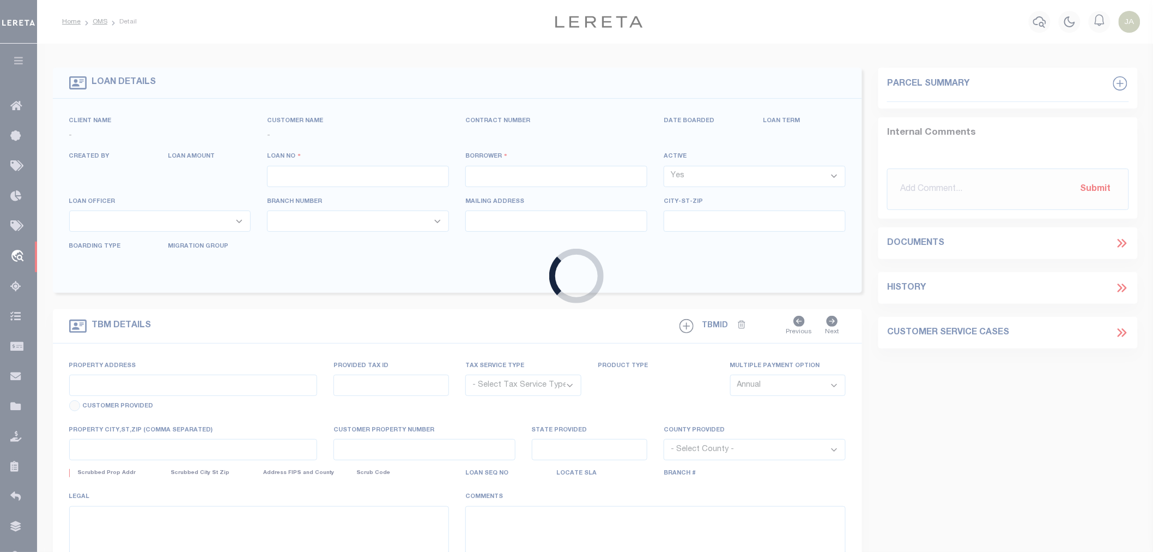
type input "124912"
type input "2859 N BAMBREY ST LLC"
select select
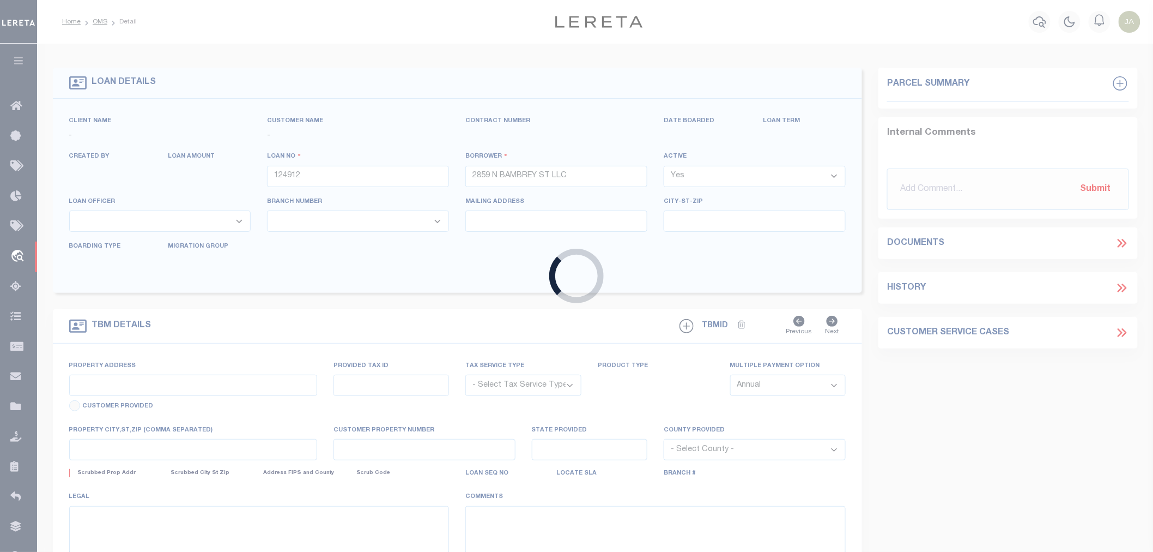
select select
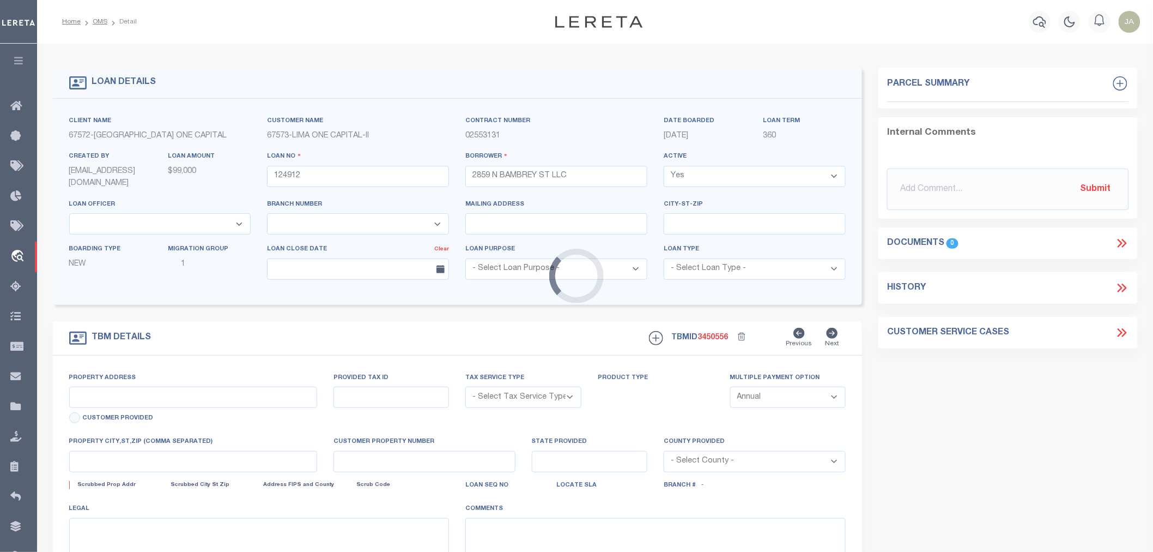
type input "2859 NORTH BAMBREY STREET"
radio input "true"
select select "Escrow"
select select
type input "PHILADELPHIA PA 19132"
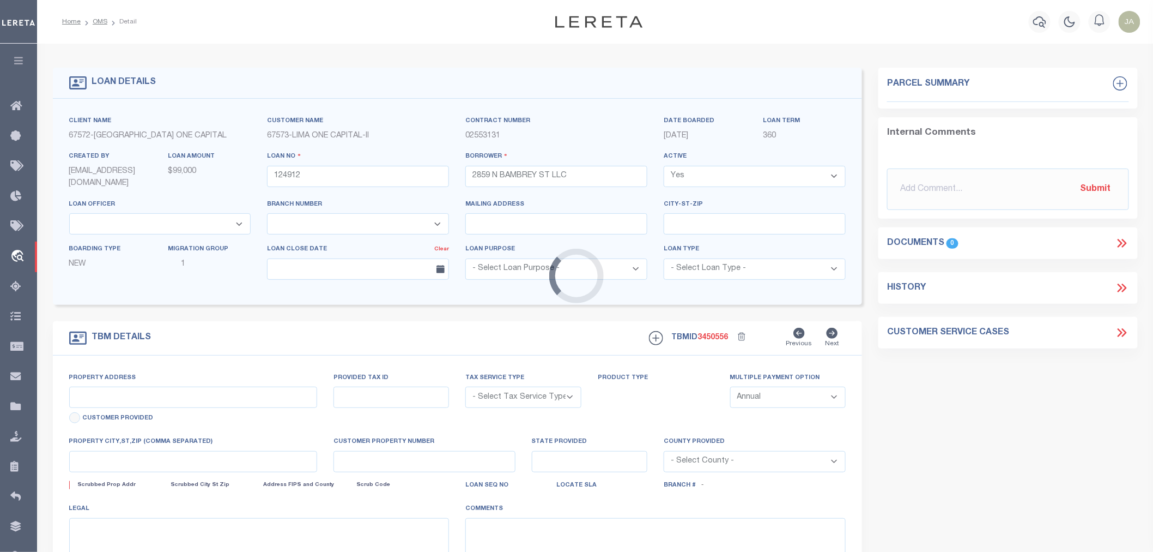
type input "124912"
type input "PA"
type textarea "COLLECTOR: ENTITY: PARCEL: 381109900"
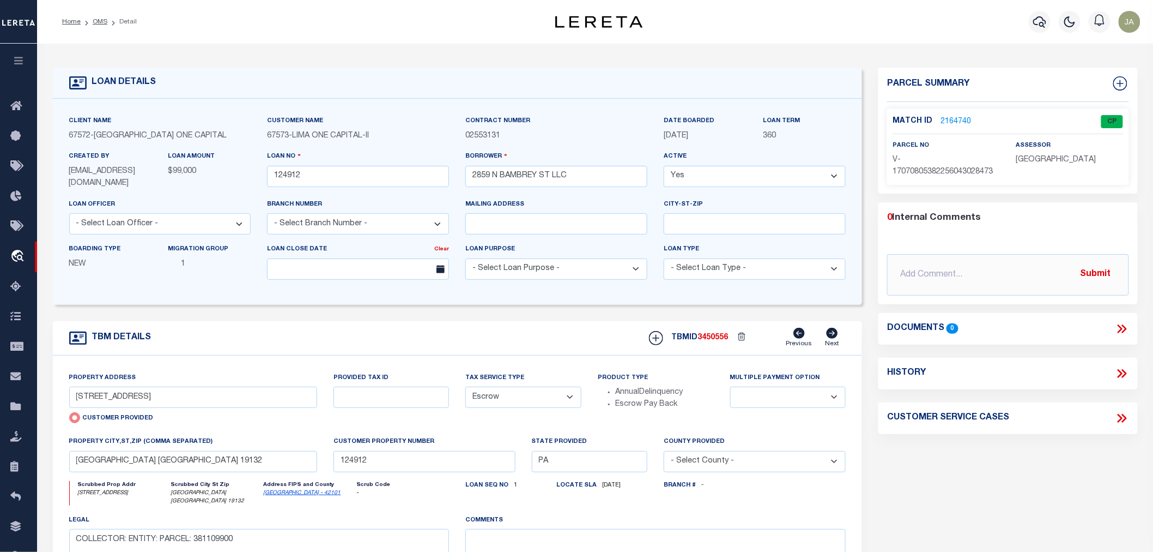
click at [53, 58] on div "LOAN DETAILS Client Name 67572 - Customer Name 67573 -" at bounding box center [595, 364] width 1101 height 620
click at [24, 60] on icon "button" at bounding box center [19, 61] width 13 height 10
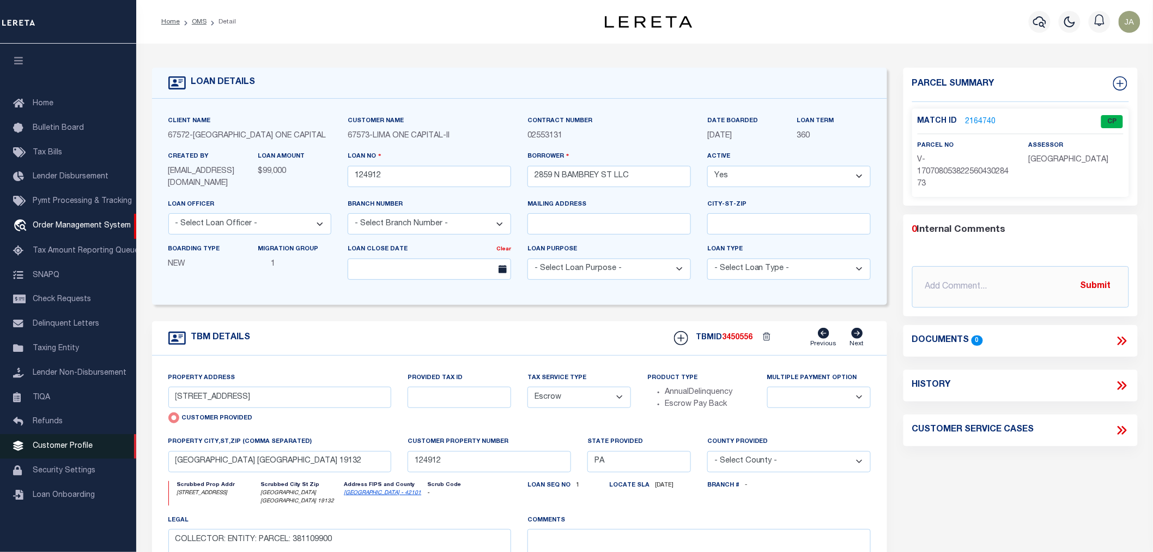
click at [58, 444] on span "Customer Profile" at bounding box center [63, 446] width 60 height 8
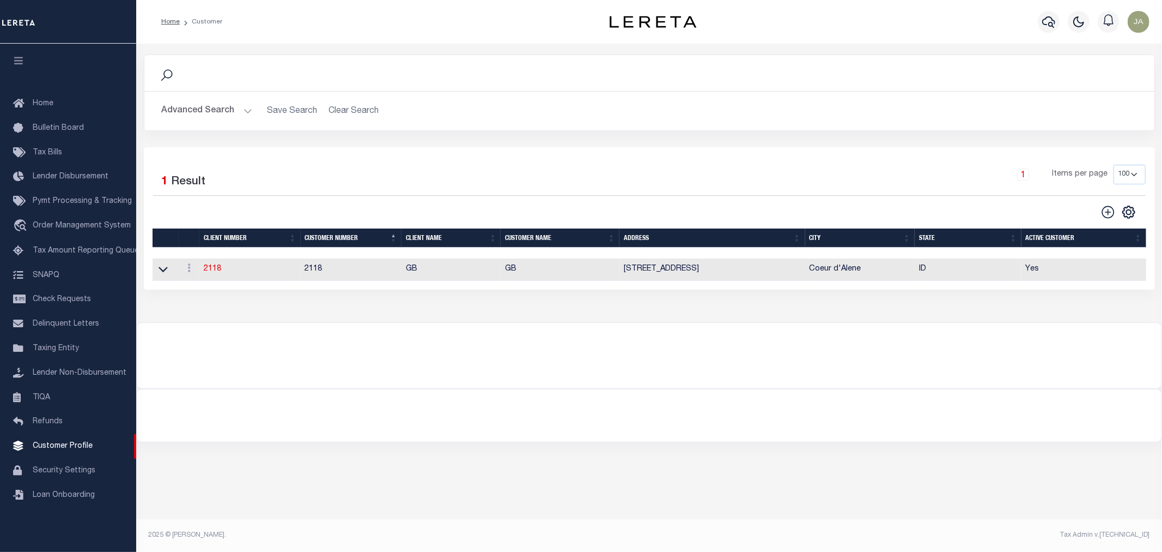
click at [247, 111] on button "Advanced Search" at bounding box center [207, 110] width 90 height 21
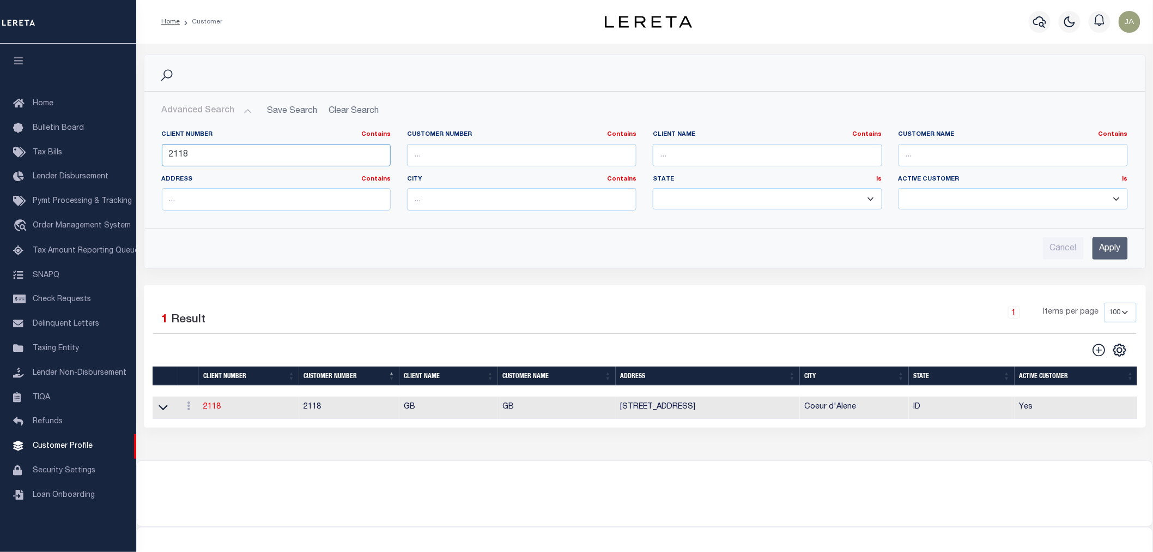
click at [244, 161] on input "2118" at bounding box center [276, 155] width 229 height 22
type input "2"
type input "68855"
click at [1102, 251] on input "Apply" at bounding box center [1110, 248] width 35 height 22
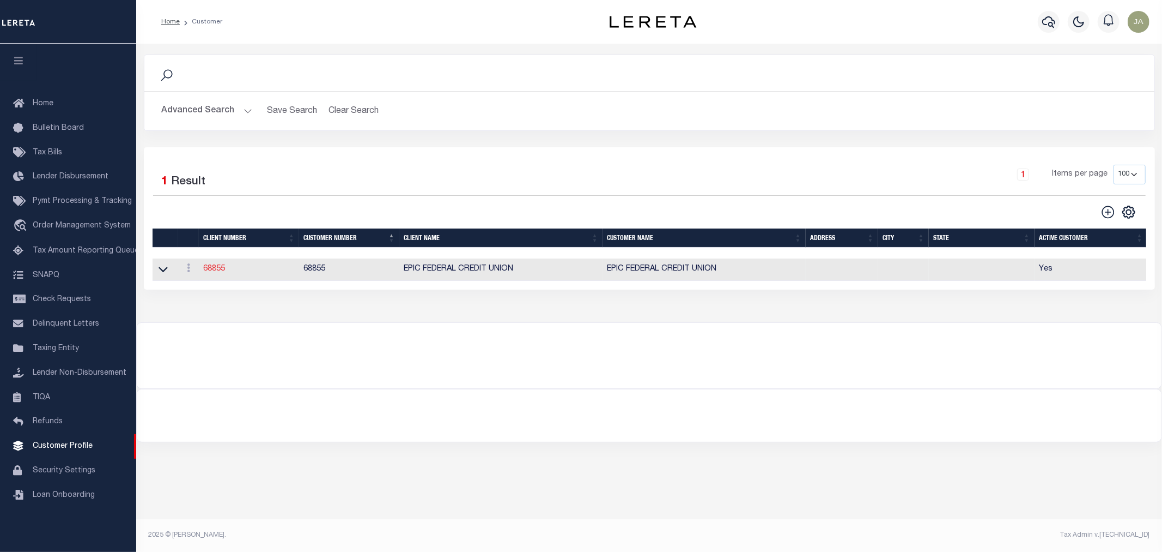
click at [214, 272] on link "68855" at bounding box center [214, 269] width 22 height 8
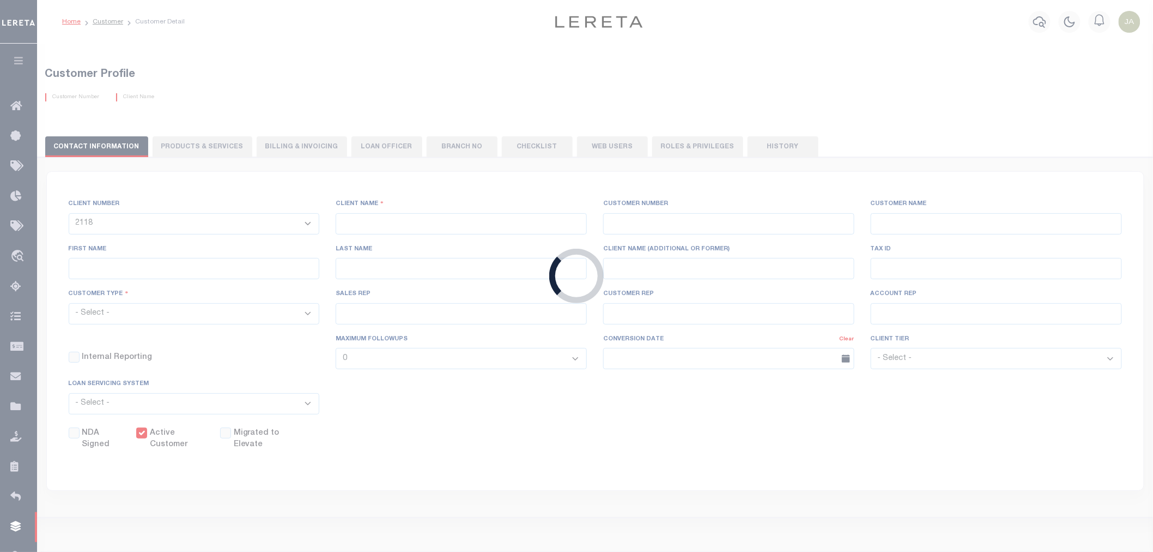
select select
type input "EPIC FEDERAL CREDIT UNION"
type input "68855"
type input "EPIC FEDERAL CREDIT UNION"
select select "Mixed Portfolio"
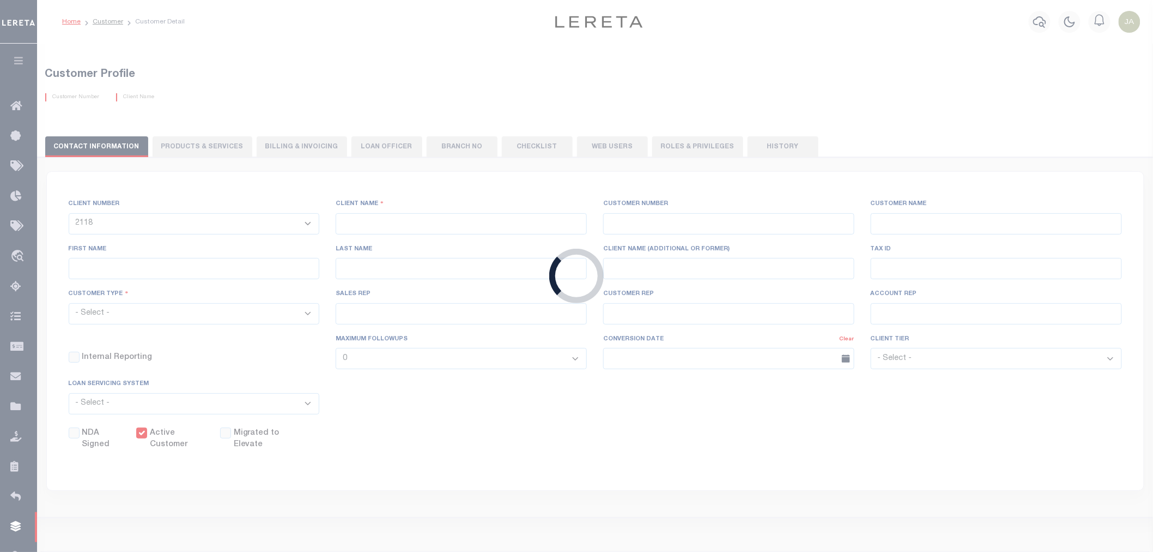
type input "INS3 ,INS3"
type input "CUSTOMER SERVICE"
type input "[DATE]"
select select
checkbox input "false"
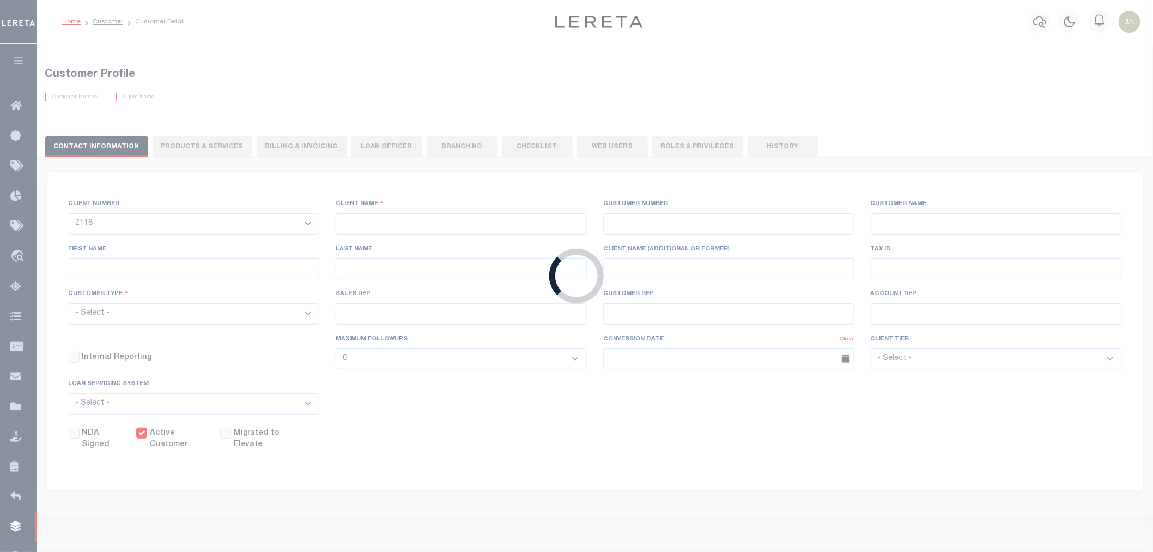
checkbox input "true"
select select
checkbox input "false"
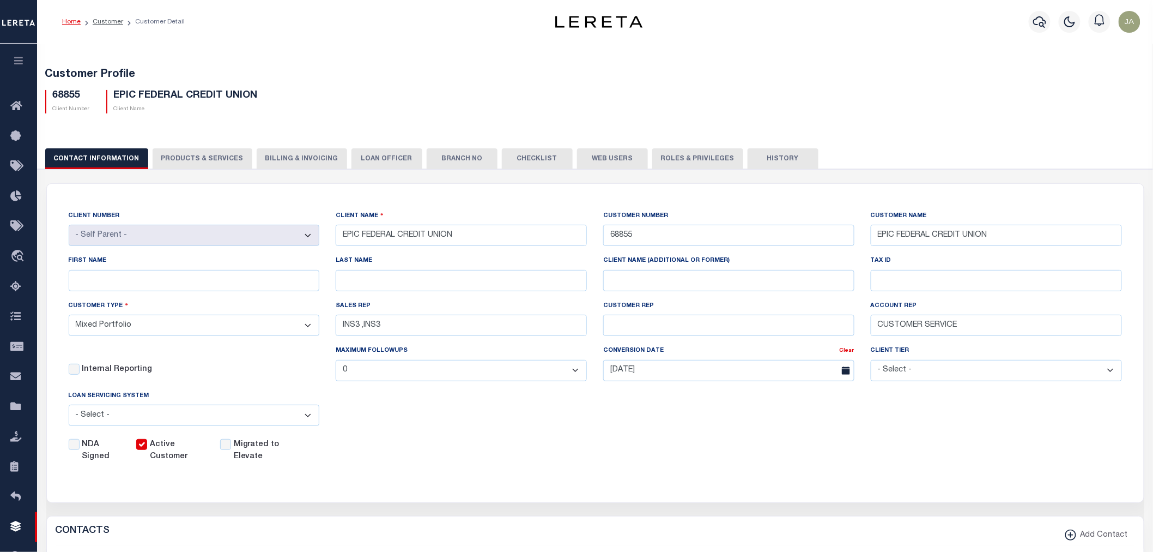
click at [215, 157] on button "PRODUCTS & SERVICES" at bounding box center [203, 158] width 100 height 21
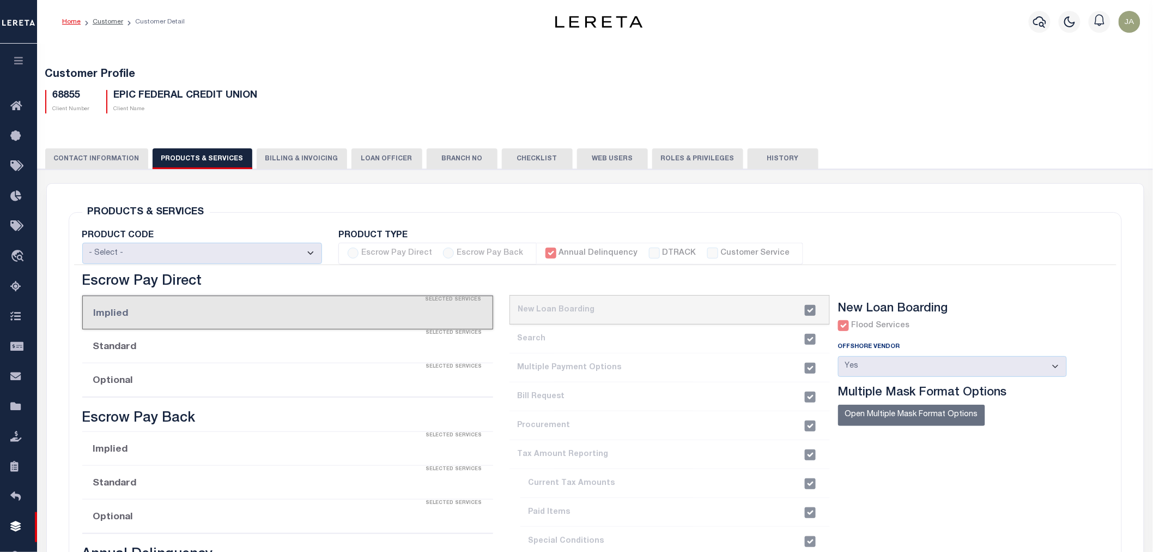
radio input "true"
checkbox input "true"
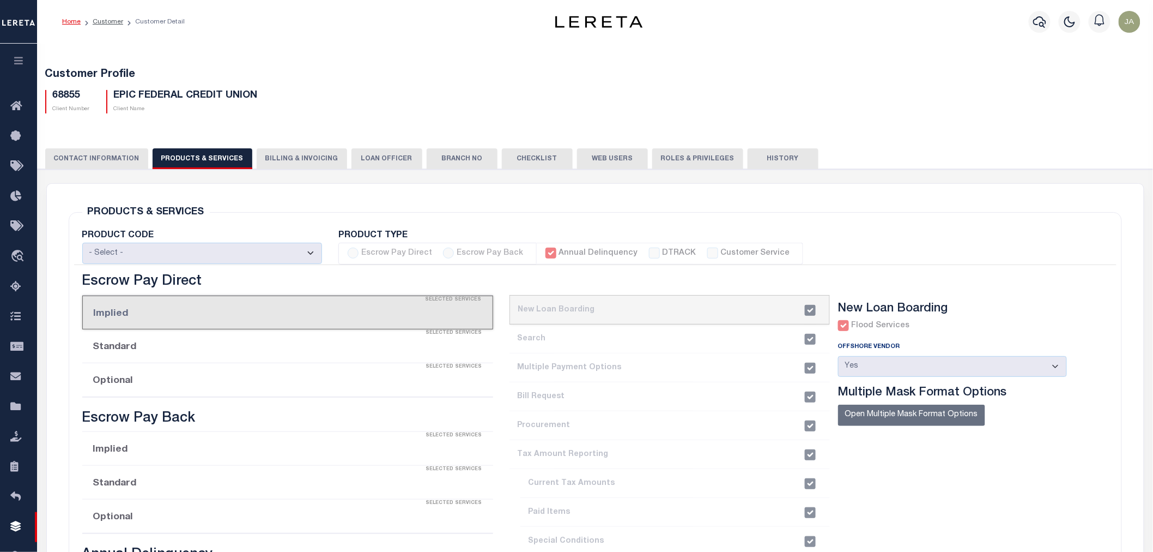
checkbox input "true"
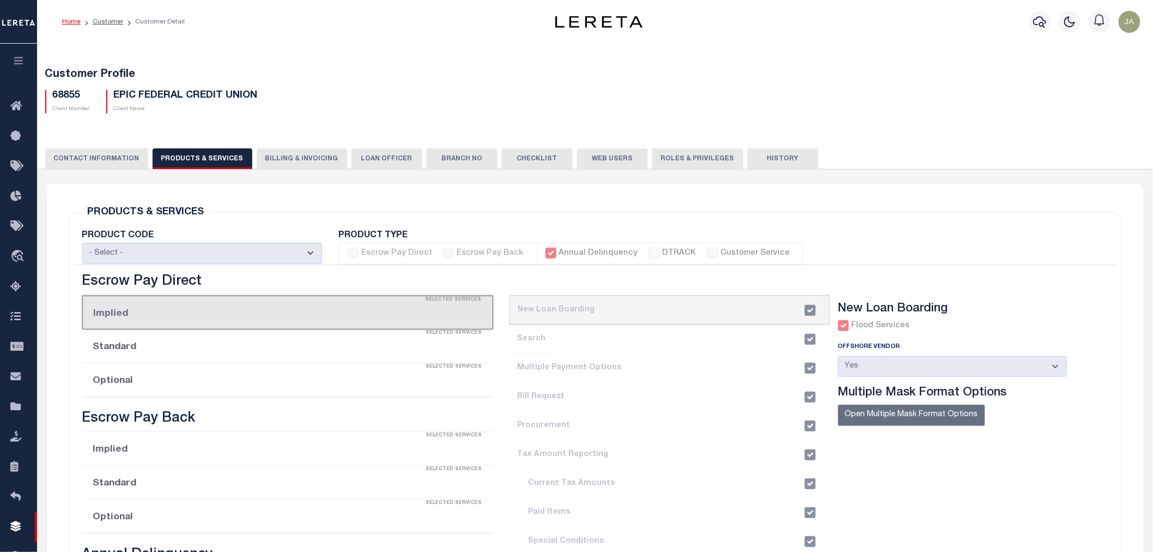
checkbox input "true"
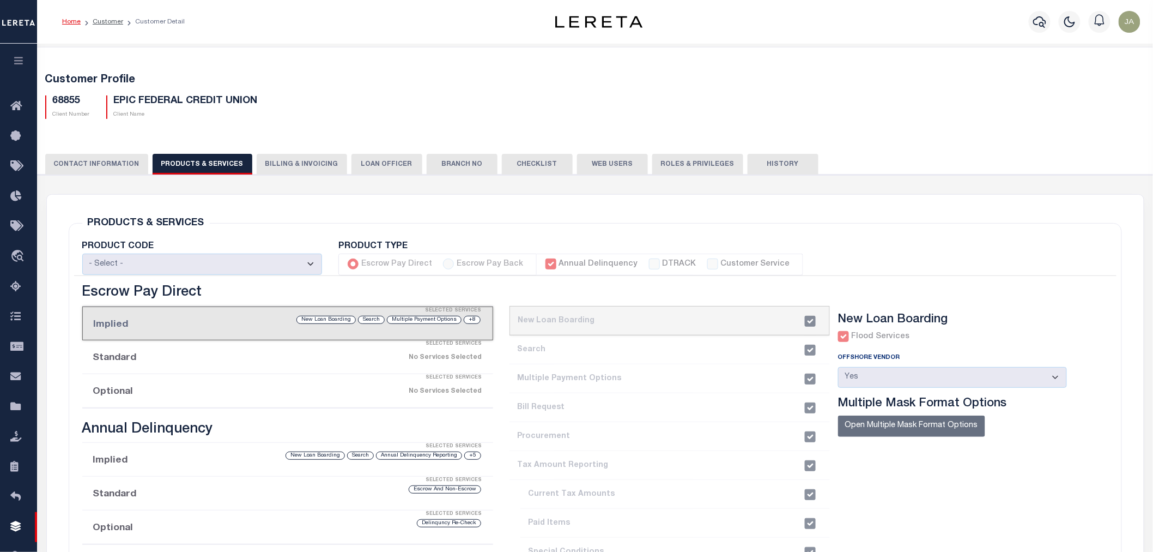
click at [104, 161] on button "CONTACT INFORMATION" at bounding box center [96, 164] width 103 height 21
